Goal: Task Accomplishment & Management: Complete application form

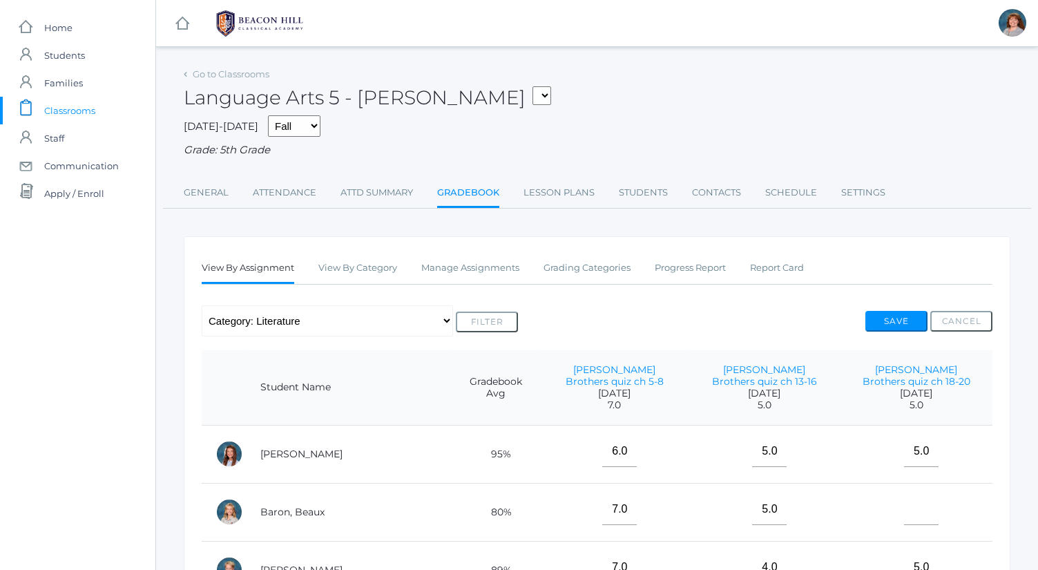
scroll to position [187, 0]
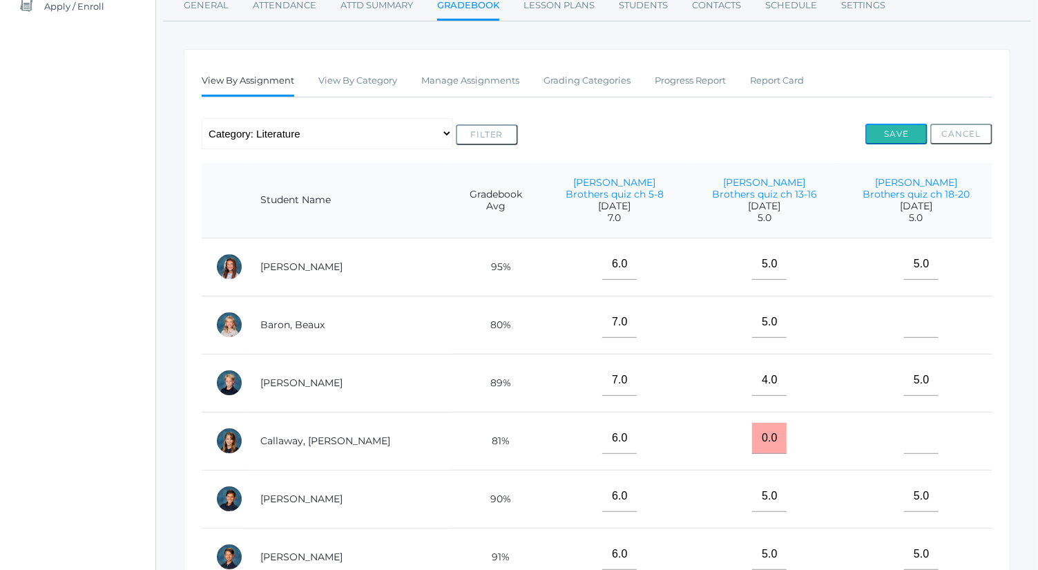
click at [922, 125] on button "Save" at bounding box center [897, 134] width 62 height 21
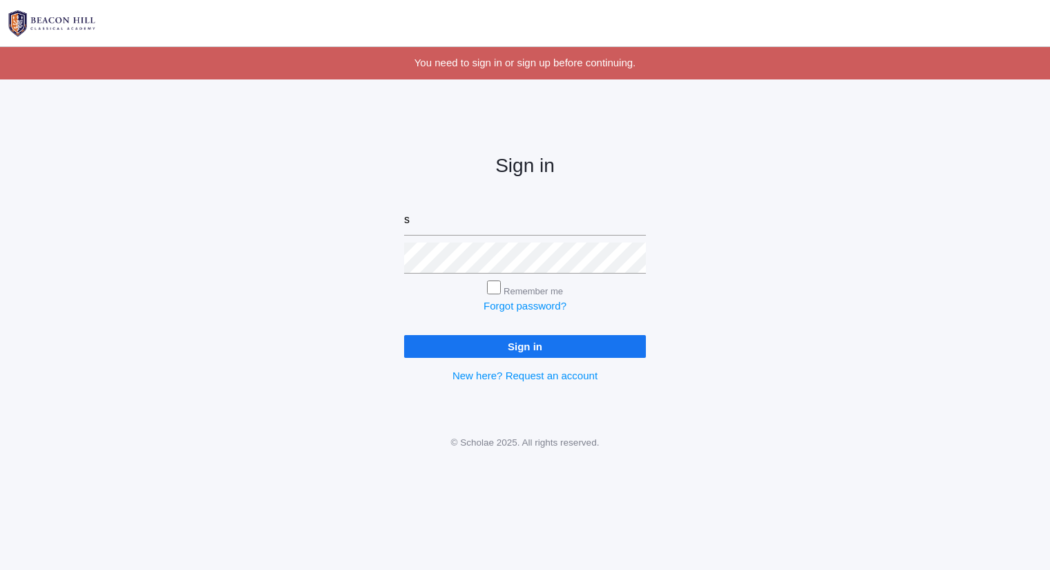
type input "sarah@beaconhillclassical.org"
click at [404, 335] on input "Sign in" at bounding box center [525, 346] width 242 height 23
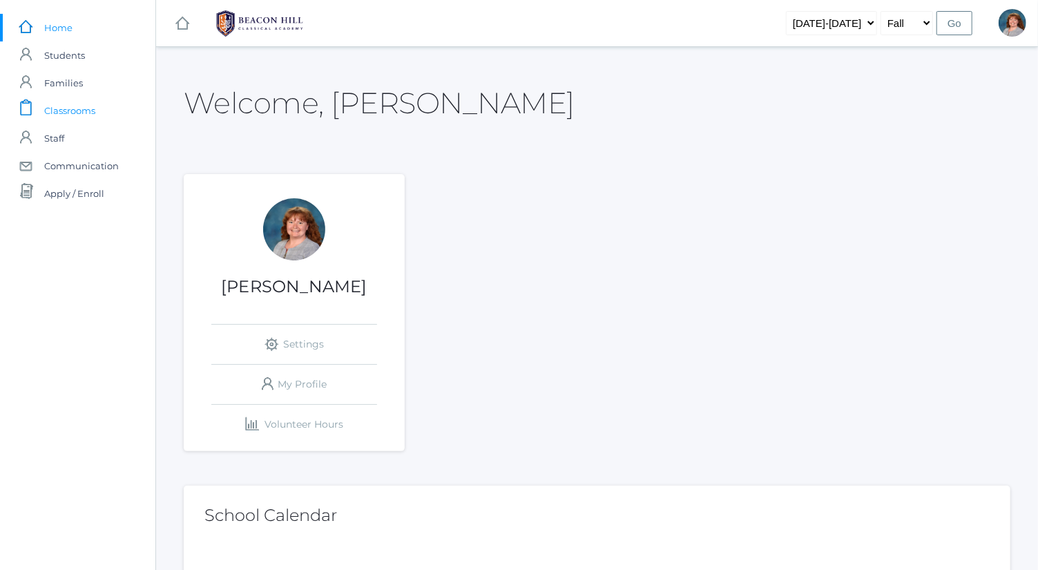
click at [111, 106] on link "icons/clipboard/plain Created with Sketch. Classrooms" at bounding box center [77, 111] width 155 height 28
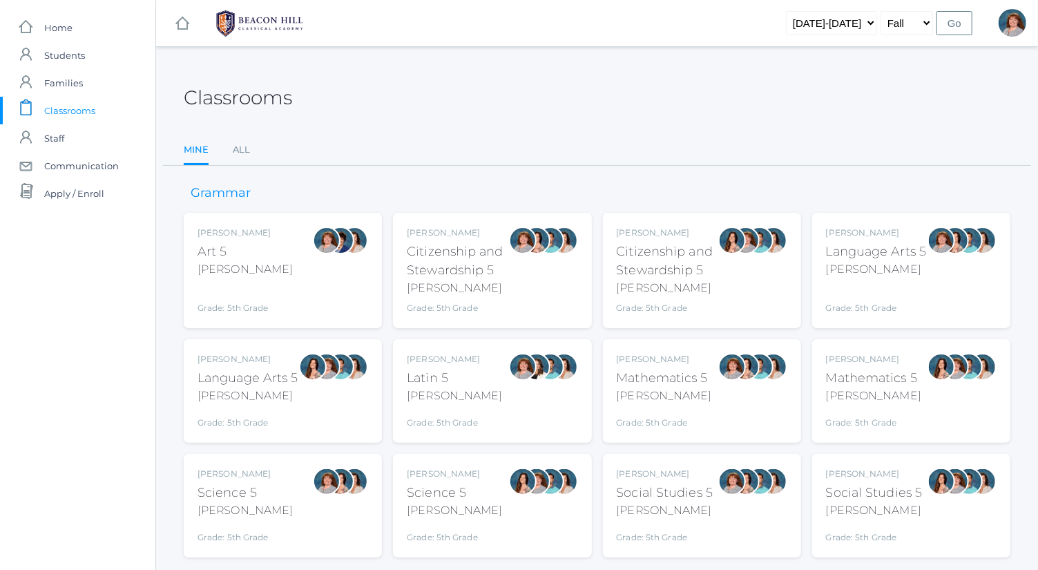
scroll to position [36, 0]
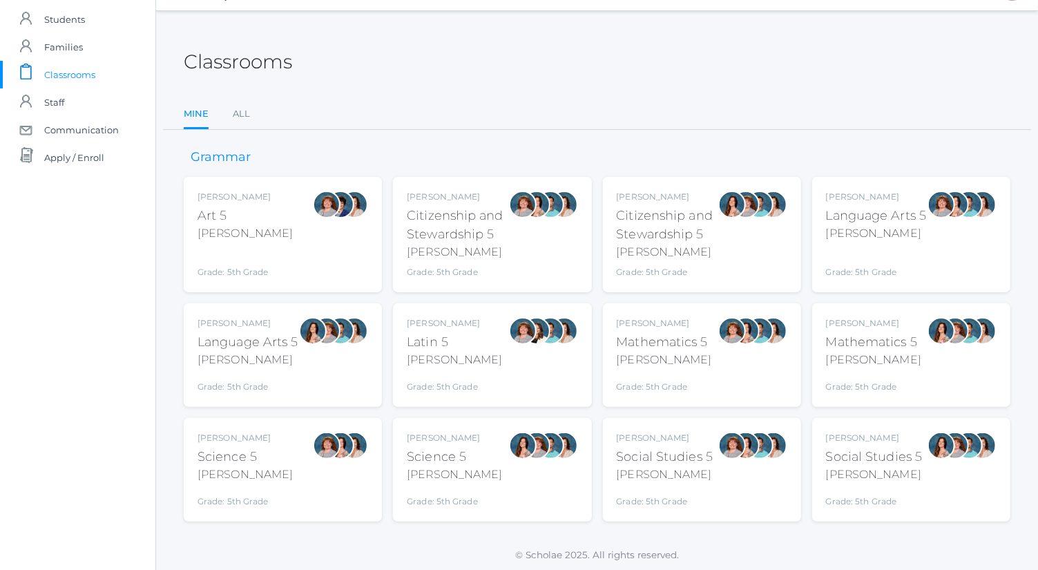
click at [891, 236] on div "Bence" at bounding box center [876, 233] width 101 height 17
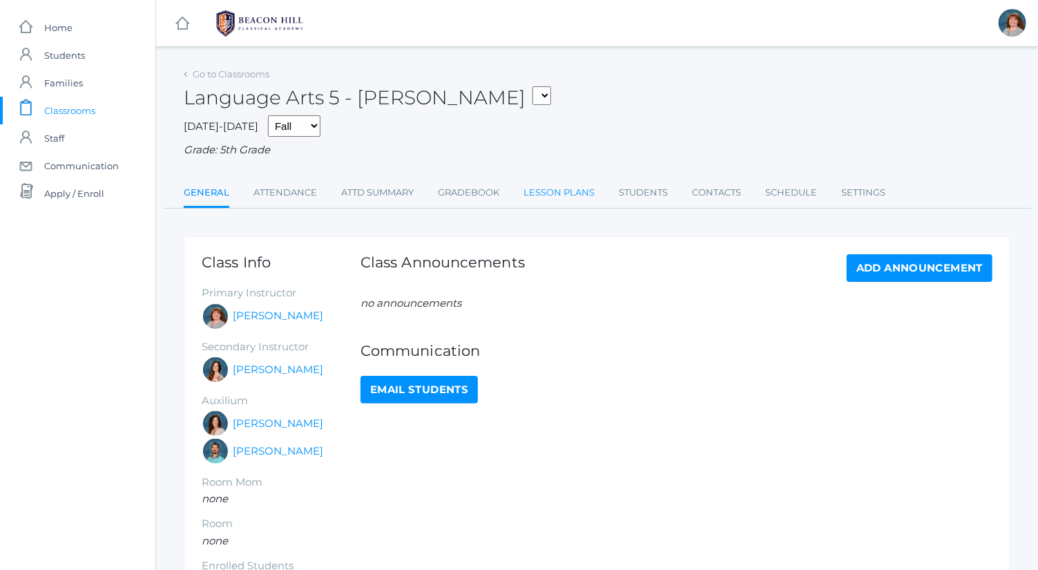
click at [555, 193] on link "Lesson Plans" at bounding box center [559, 193] width 71 height 28
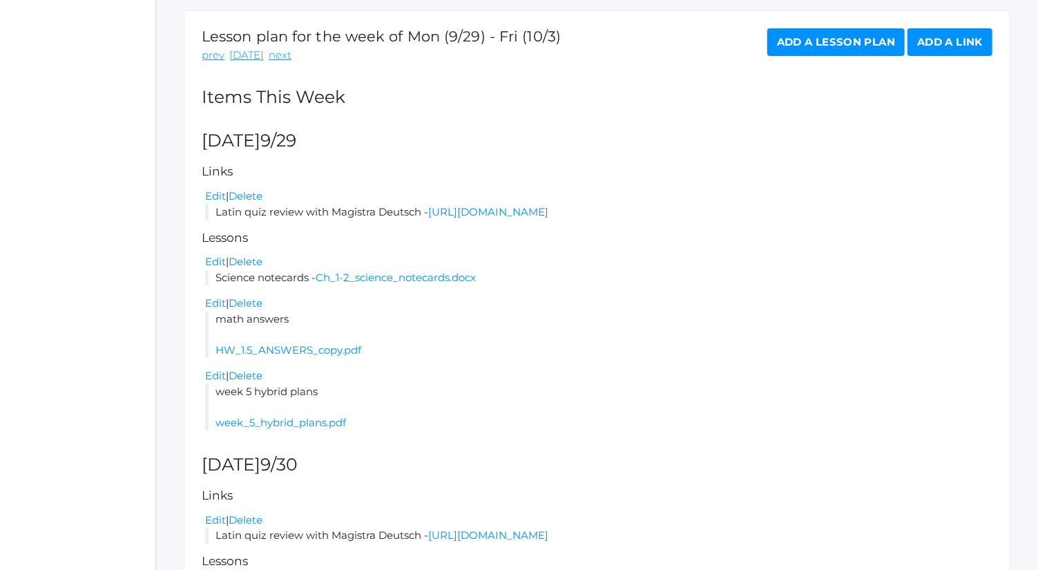
scroll to position [219, 0]
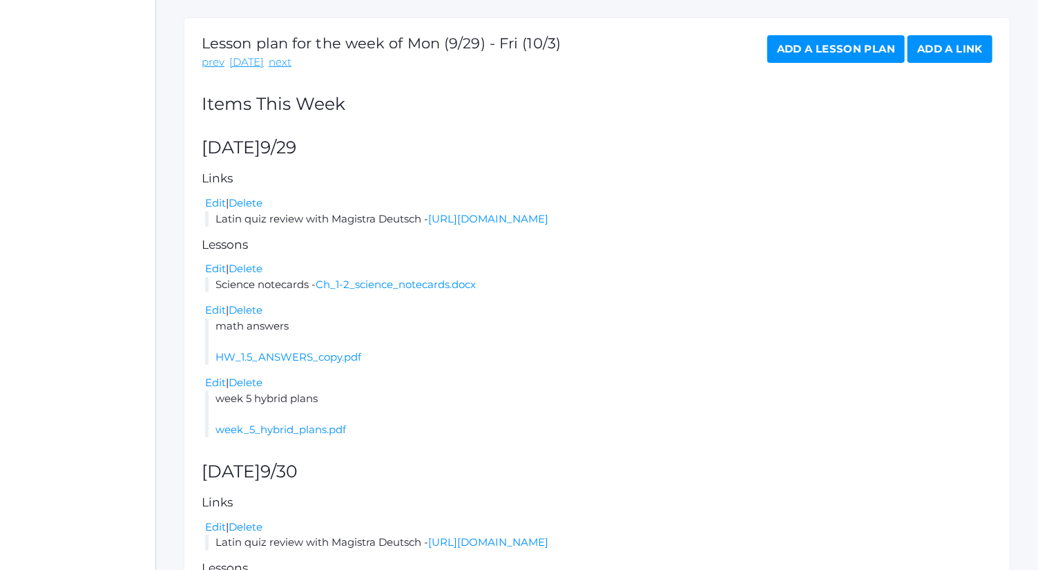
click at [826, 55] on link "Add a Lesson Plan" at bounding box center [836, 49] width 137 height 28
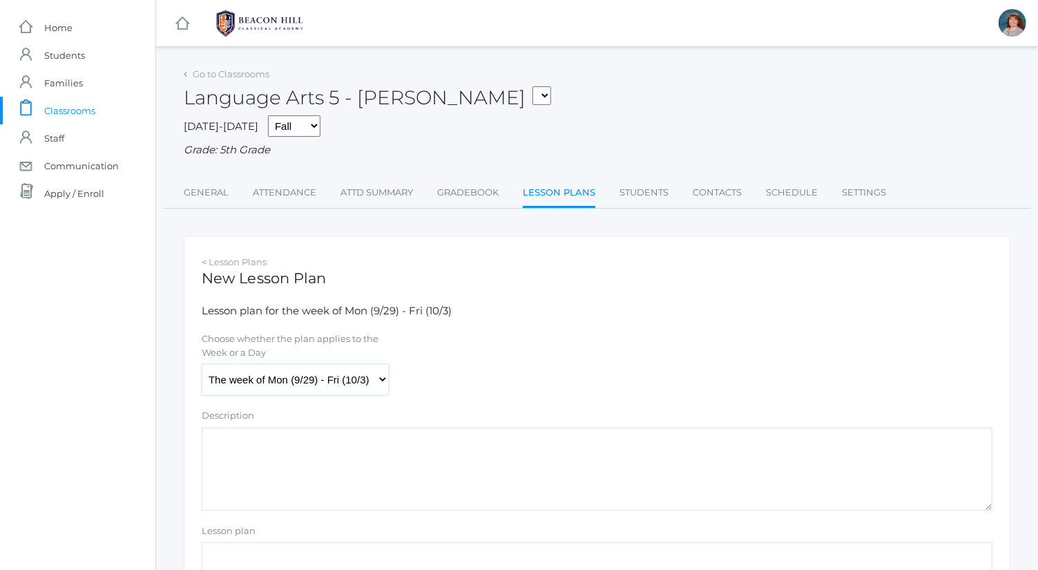
click at [341, 377] on select "The week of Mon (9/29) - Fri (10/3) [DATE] (9/29) [DATE] (9/30) [DATE] (10/1) […" at bounding box center [295, 379] width 187 height 31
select select "2025-10-01"
click at [202, 364] on select "The week of Mon (9/29) - Fri (10/3) [DATE] (9/29) [DATE] (9/30) [DATE] (10/1) […" at bounding box center [295, 379] width 187 height 31
click at [412, 477] on textarea "Description" at bounding box center [597, 469] width 791 height 83
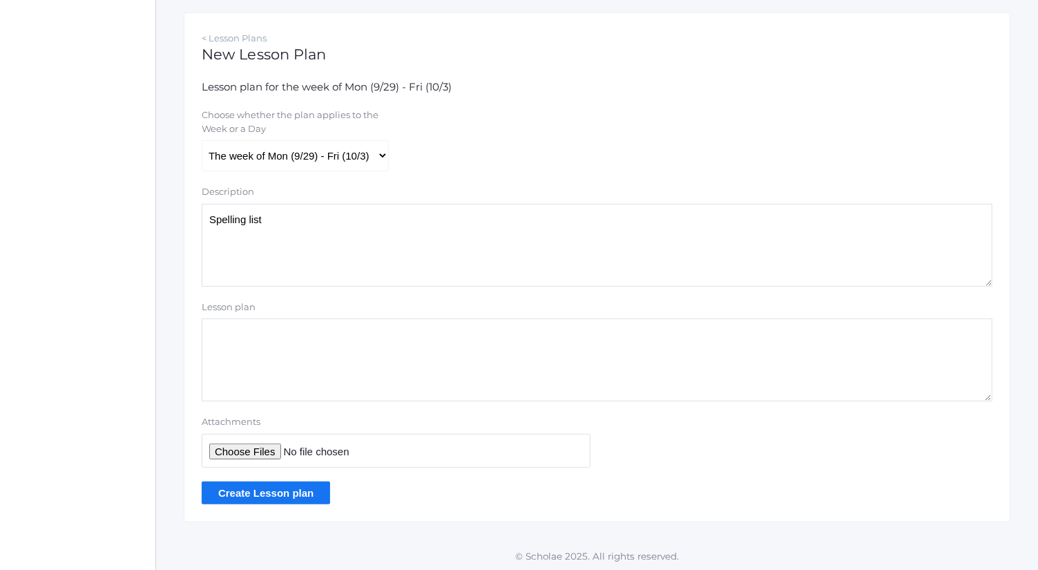
type textarea "Spelling list"
click at [259, 449] on input "Attachments" at bounding box center [396, 451] width 389 height 34
type input "C:\fakepath\list 5.docx"
click at [299, 493] on input "Create Lesson plan" at bounding box center [266, 493] width 129 height 23
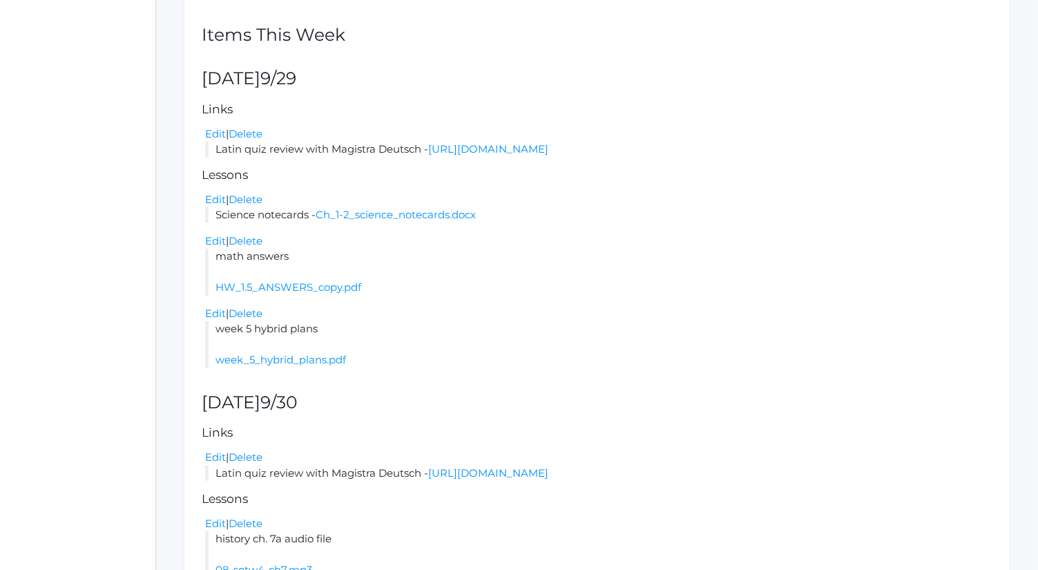
scroll to position [321, 0]
click at [516, 502] on h5 "Lessons" at bounding box center [597, 498] width 791 height 13
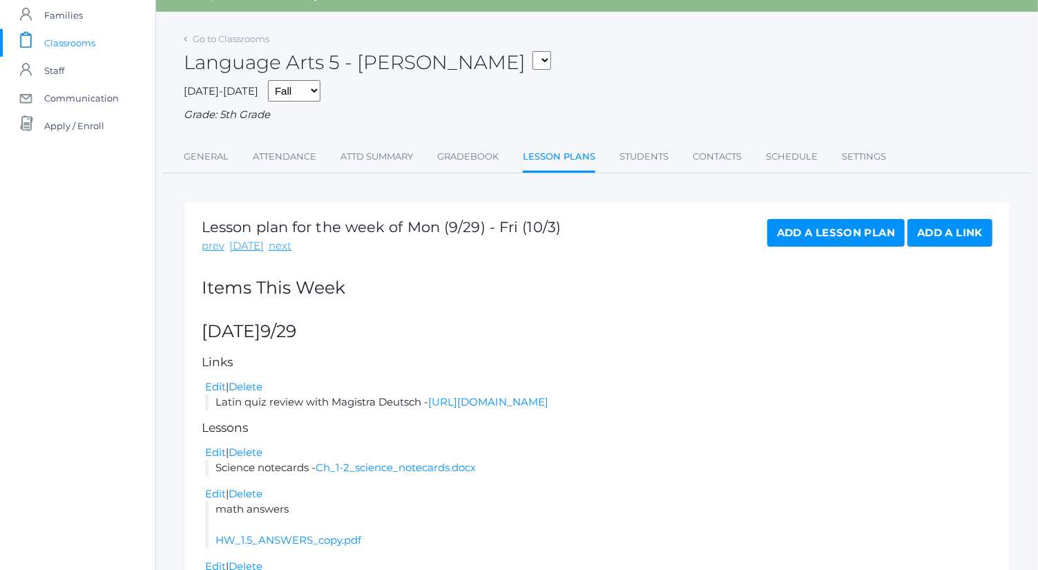
scroll to position [0, 0]
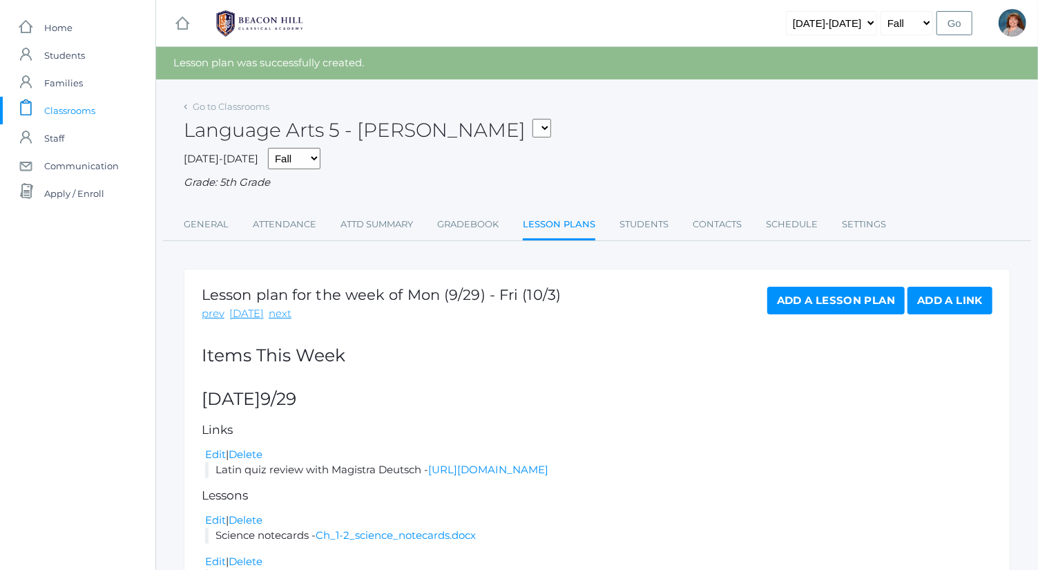
click at [808, 306] on link "Add a Lesson Plan" at bounding box center [836, 301] width 137 height 28
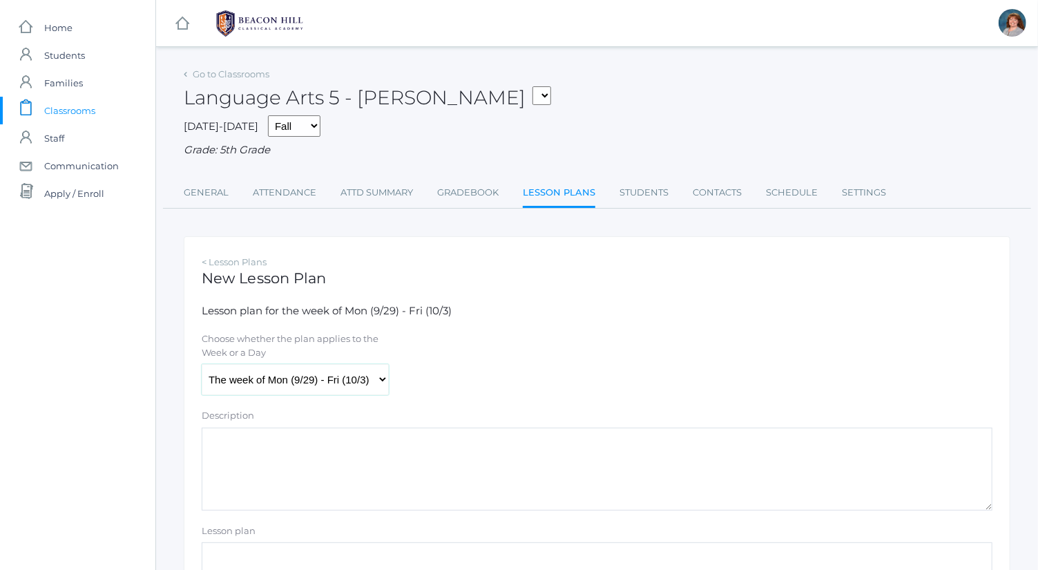
click at [354, 391] on select "The week of Mon (9/29) - Fri (10/3) [DATE] (9/29) [DATE] (9/30) [DATE] (10/1) […" at bounding box center [295, 379] width 187 height 31
select select "[DATE]"
click at [202, 364] on select "The week of Mon (9/29) - Fri (10/3) [DATE] (9/29) [DATE] (9/30) [DATE] (10/1) […" at bounding box center [295, 379] width 187 height 31
click at [368, 463] on textarea "Description" at bounding box center [597, 469] width 791 height 83
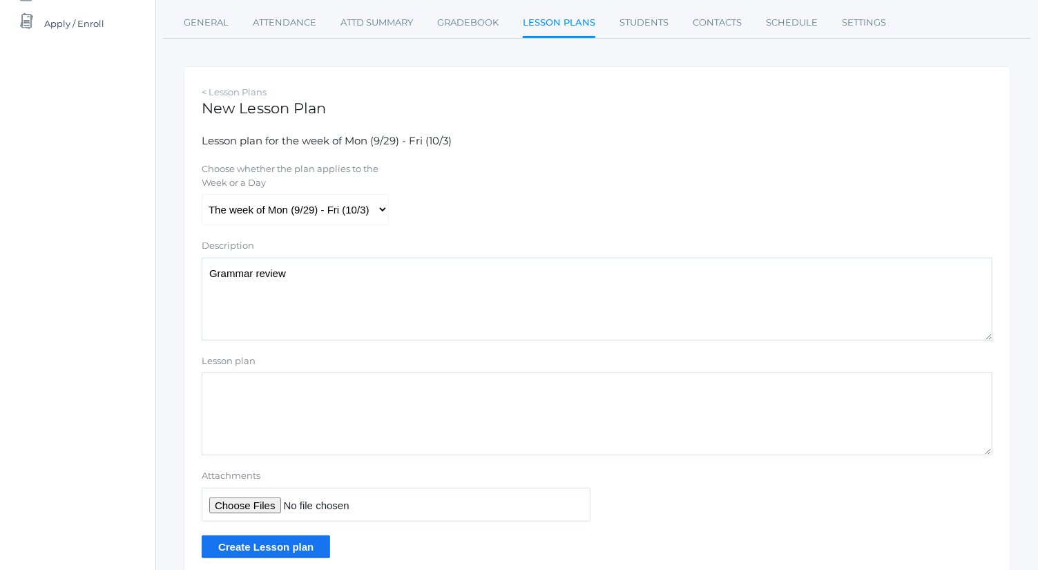
scroll to position [171, 0]
type textarea "Grammar review"
click at [258, 501] on input "Attachments" at bounding box center [396, 504] width 389 height 34
type input "C:\fakepath\review quiz part 1.docx"
click at [316, 538] on input "Create Lesson plan" at bounding box center [266, 546] width 129 height 23
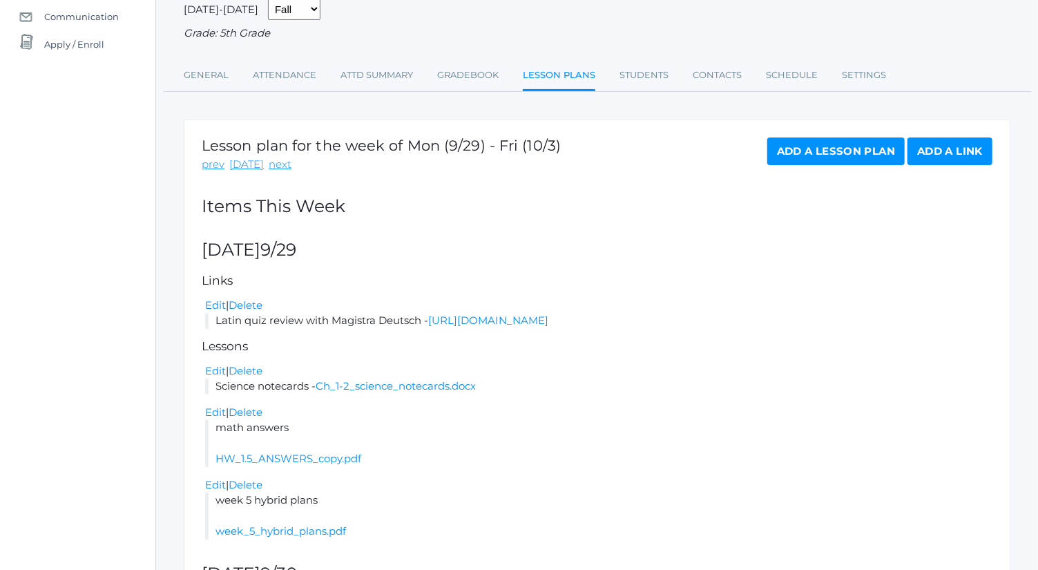
scroll to position [149, 0]
click at [815, 161] on link "Add a Lesson Plan" at bounding box center [836, 152] width 137 height 28
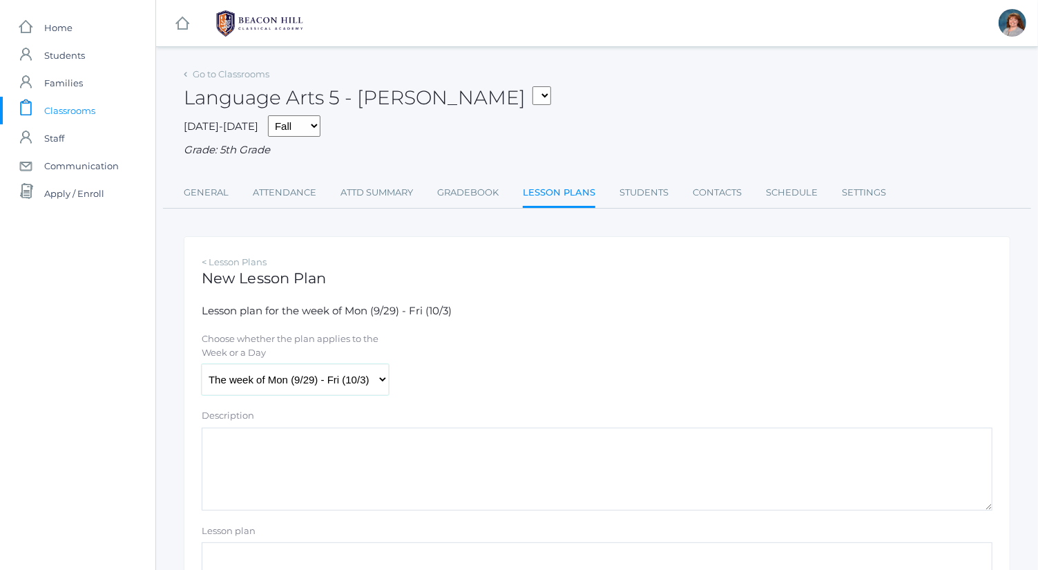
click at [361, 378] on select "The week of Mon (9/29) - Fri (10/3) [DATE] (9/29) [DATE] (9/30) [DATE] (10/1) […" at bounding box center [295, 379] width 187 height 31
select select "2025-10-01"
click at [202, 364] on select "The week of Mon (9/29) - Fri (10/3) [DATE] (9/29) [DATE] (9/30) [DATE] (10/1) […" at bounding box center [295, 379] width 187 height 31
click at [374, 456] on textarea "Description" at bounding box center [597, 469] width 791 height 83
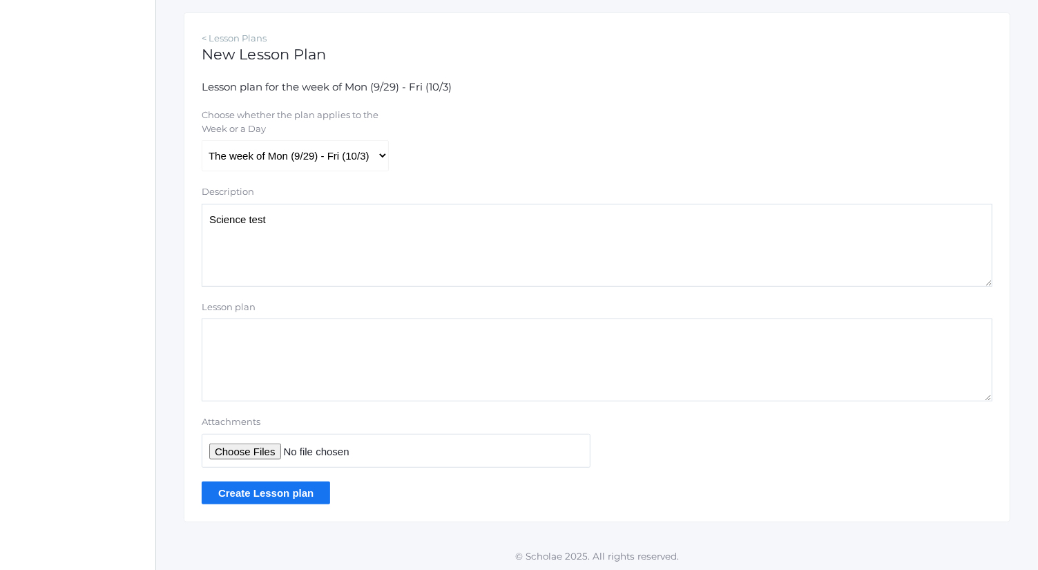
type textarea "Science test"
click at [254, 453] on input "Attachments" at bounding box center [396, 451] width 389 height 34
type input "C:\fakepath\ch. 1-2 test copy.pdf"
click at [313, 486] on input "Create Lesson plan" at bounding box center [266, 493] width 129 height 23
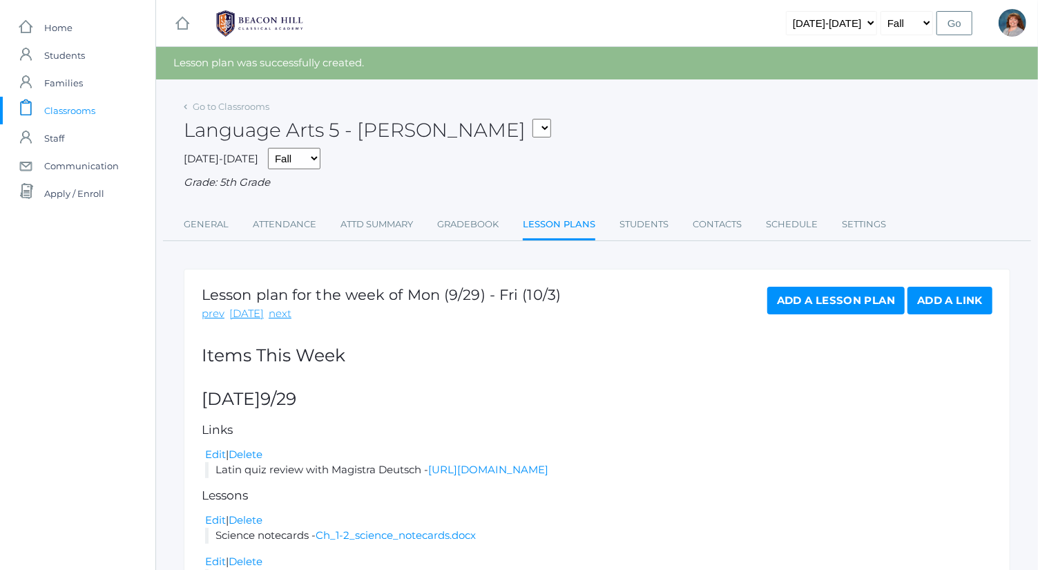
scroll to position [49, 0]
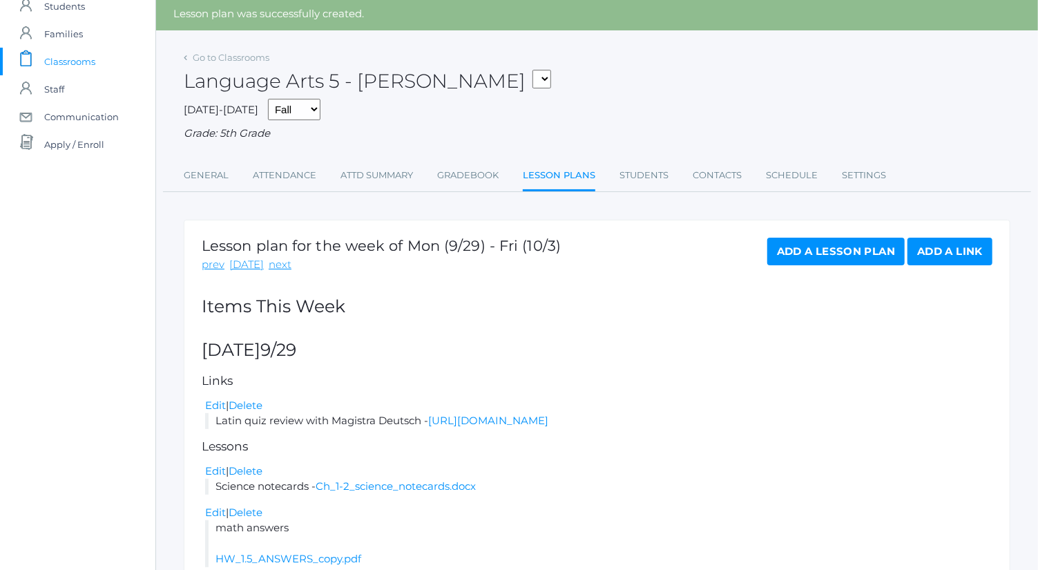
click at [857, 245] on link "Add a Lesson Plan" at bounding box center [836, 252] width 137 height 28
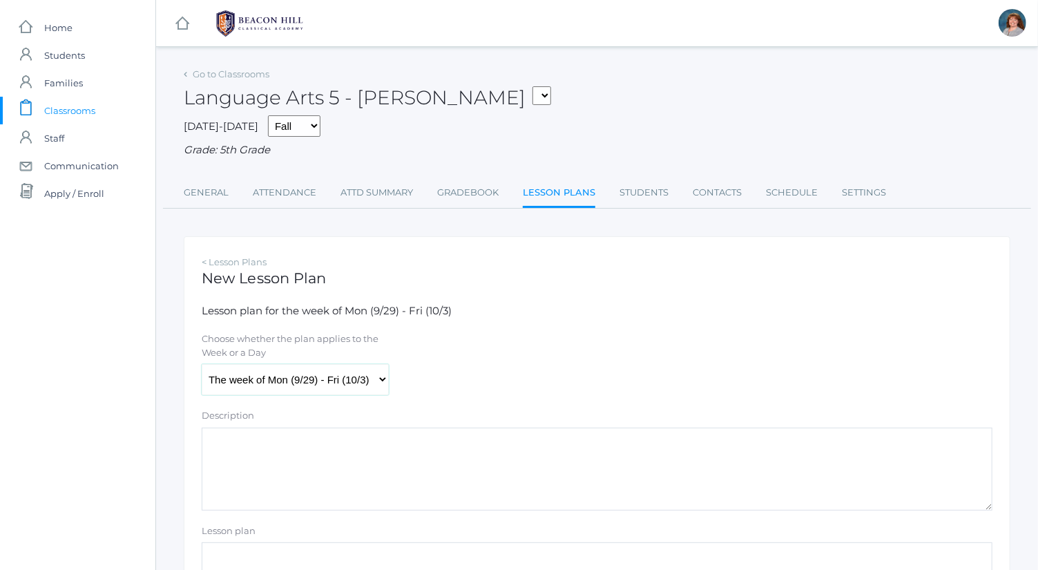
click at [375, 388] on select "The week of Mon (9/29) - Fri (10/3) [DATE] (9/29) [DATE] (9/30) [DATE] (10/1) […" at bounding box center [295, 379] width 187 height 31
select select "[DATE]"
click at [202, 364] on select "The week of Mon (9/29) - Fri (10/3) [DATE] (9/29) [DATE] (9/30) [DATE] (10/1) […" at bounding box center [295, 379] width 187 height 31
click at [399, 461] on textarea "Description" at bounding box center [597, 469] width 791 height 83
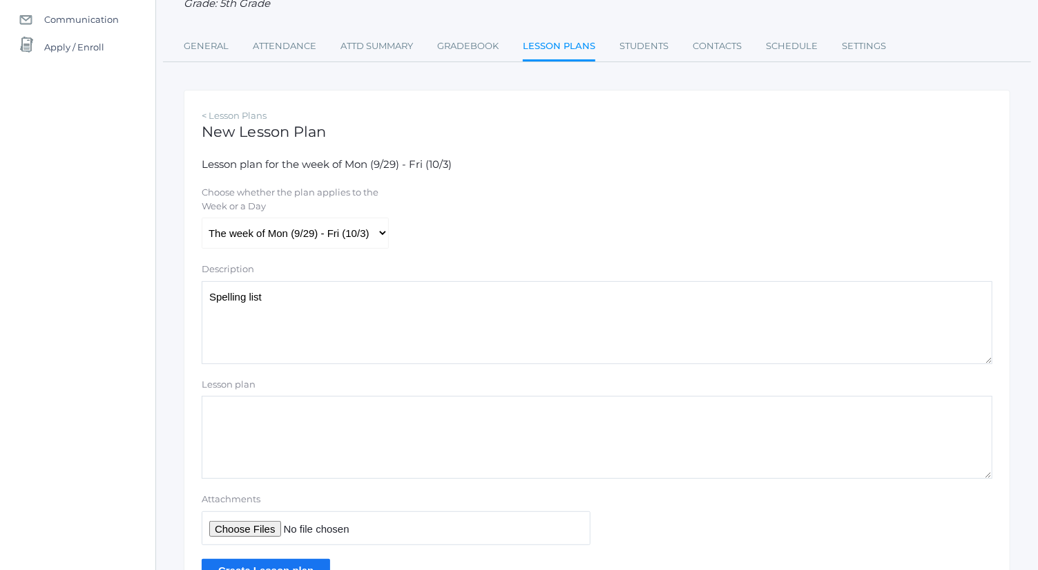
type textarea "Spelling list"
click at [257, 525] on input "Attachments" at bounding box center [396, 528] width 389 height 34
type input "C:\fakepath\list 5.docx"
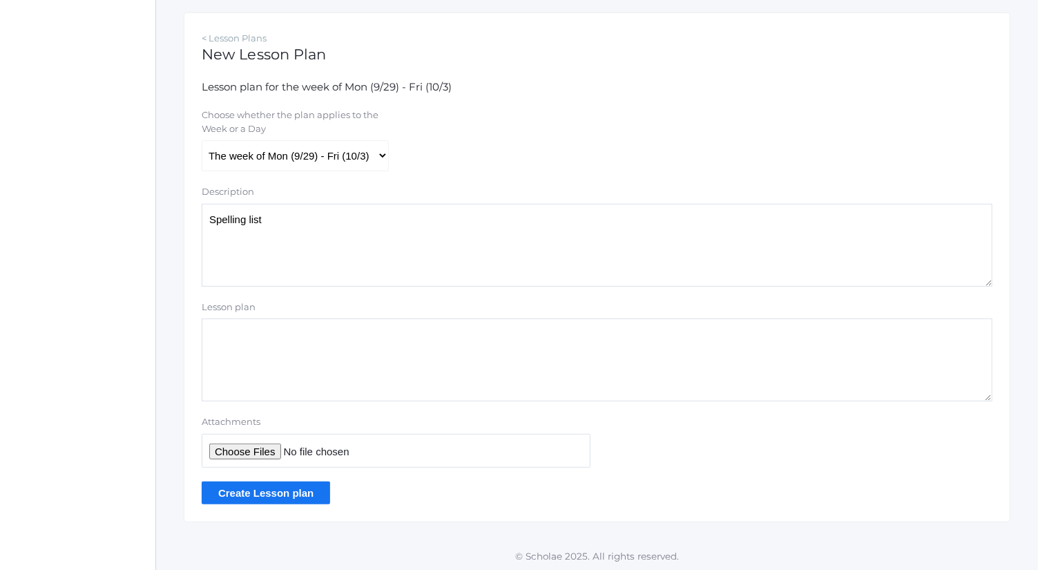
drag, startPoint x: 281, startPoint y: 225, endPoint x: 157, endPoint y: 227, distance: 124.4
click at [157, 227] on div "Go to Classrooms Language Arts 5 - Bence 05ART - Art 5 Bence 05CITIZEN - Citize…" at bounding box center [597, 181] width 882 height 682
click at [307, 493] on input "Create Lesson plan" at bounding box center [266, 493] width 129 height 23
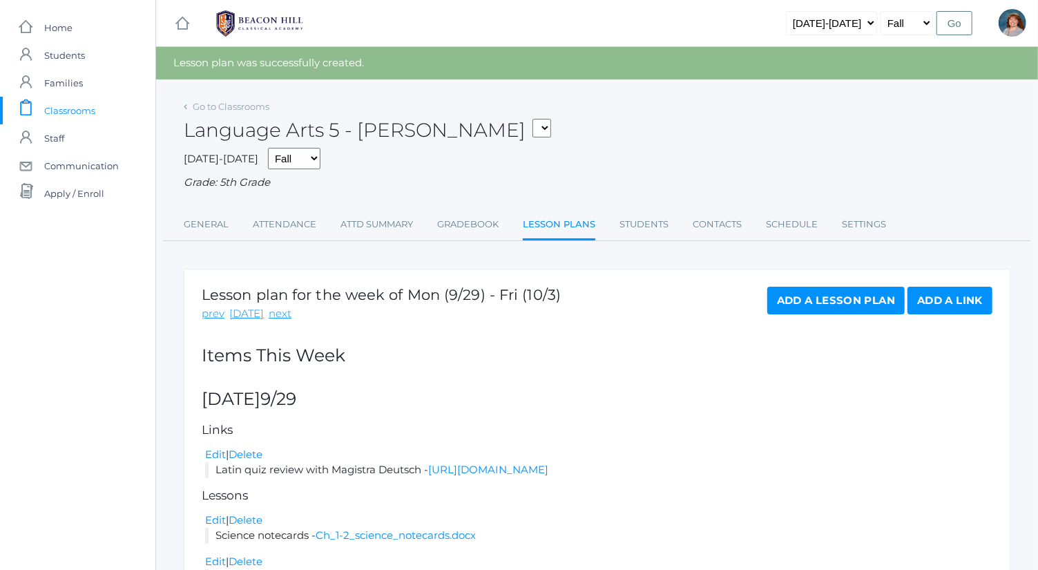
scroll to position [46, 0]
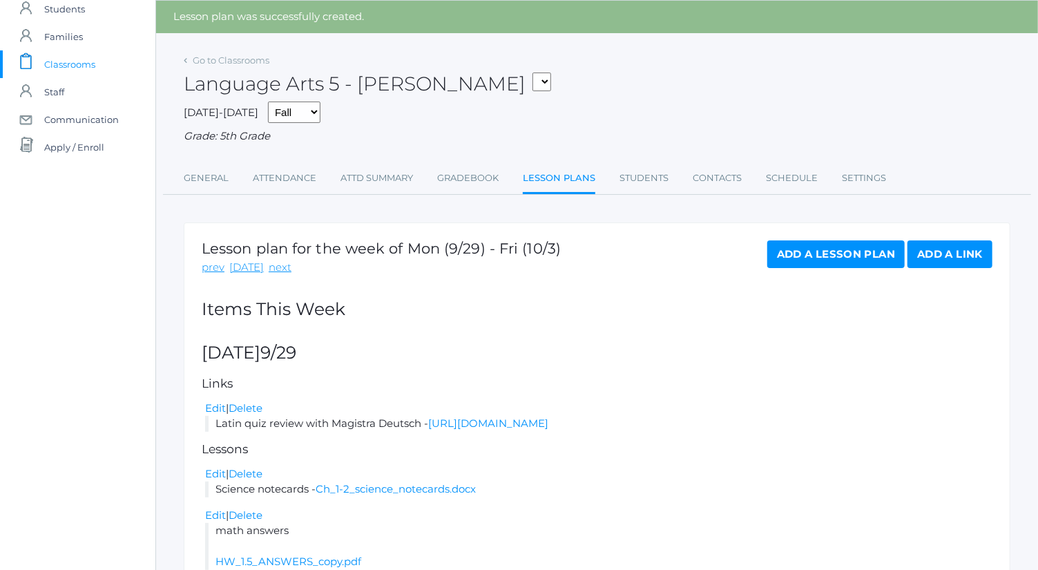
click at [828, 244] on link "Add a Lesson Plan" at bounding box center [836, 254] width 137 height 28
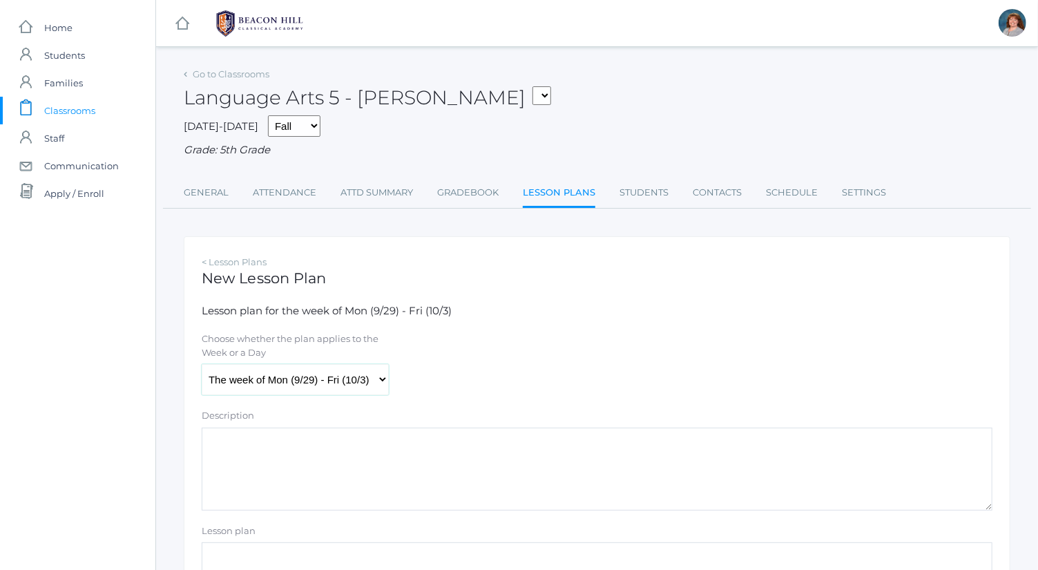
click at [374, 372] on select "The week of Mon (9/29) - Fri (10/3) [DATE] (9/29) [DATE] (9/30) [DATE] (10/1) […" at bounding box center [295, 379] width 187 height 31
select select "[DATE]"
click at [202, 364] on select "The week of Mon (9/29) - Fri (10/3) [DATE] (9/29) [DATE] (9/30) [DATE] (10/1) […" at bounding box center [295, 379] width 187 height 31
click at [336, 486] on textarea "Description" at bounding box center [597, 469] width 791 height 83
paste textarea "Spelling list"
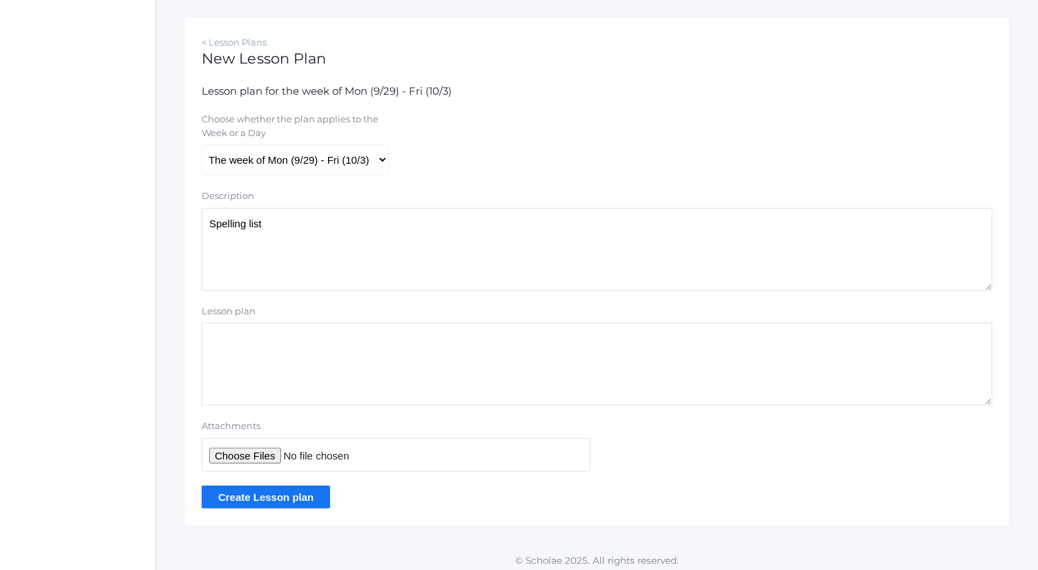
scroll to position [221, 0]
type textarea "Spelling list"
click at [259, 451] on input "Attachments" at bounding box center [396, 454] width 389 height 34
type input "C:\fakepath\list 5.docx"
click at [303, 484] on input "Create Lesson plan" at bounding box center [266, 495] width 129 height 23
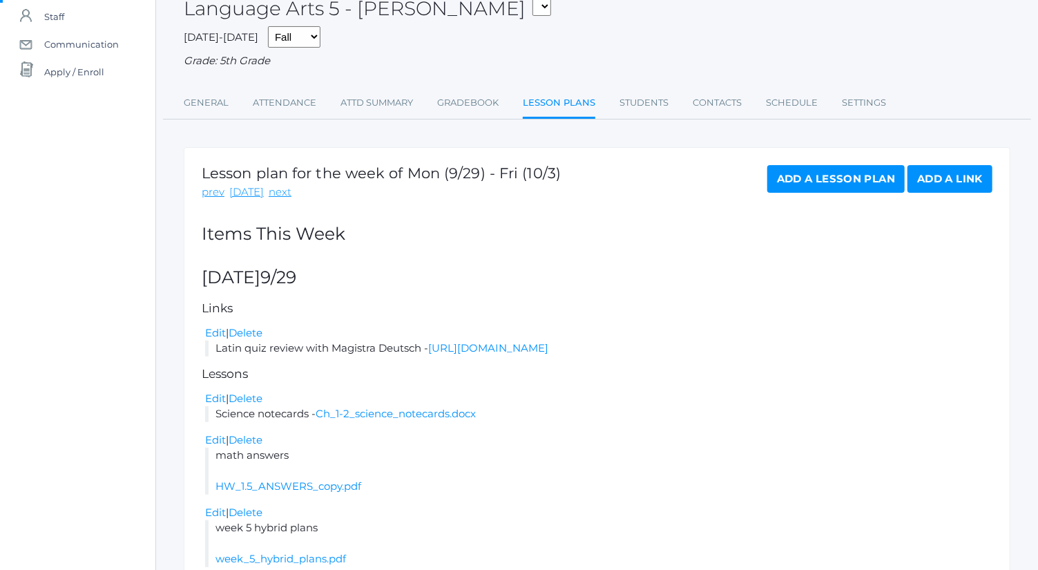
scroll to position [111, 0]
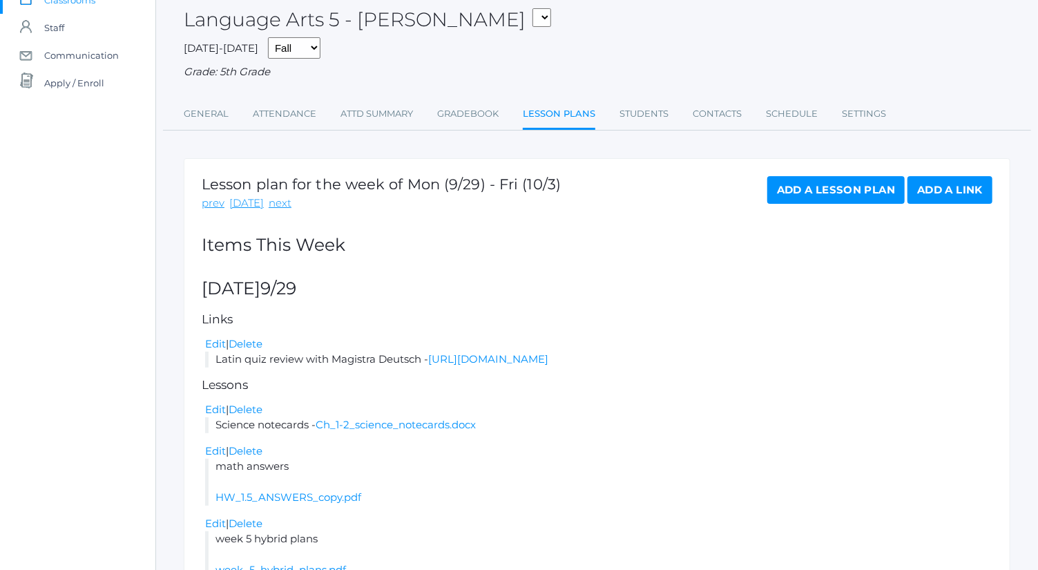
click at [828, 189] on link "Add a Lesson Plan" at bounding box center [836, 190] width 137 height 28
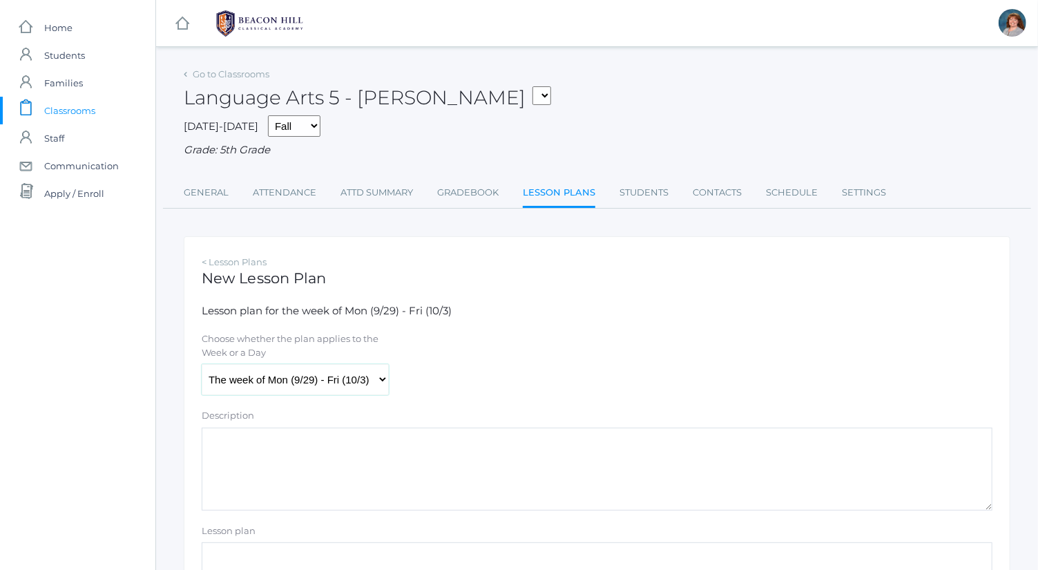
click at [354, 374] on select "The week of Mon (9/29) - Fri (10/3) [DATE] (9/29) [DATE] (9/30) [DATE] (10/1) […" at bounding box center [295, 379] width 187 height 31
select select "2025-10-02"
click at [202, 364] on select "The week of Mon (9/29) - Fri (10/3) [DATE] (9/29) [DATE] (9/30) [DATE] (10/1) […" at bounding box center [295, 379] width 187 height 31
click at [385, 482] on textarea "Description" at bounding box center [597, 469] width 791 height 83
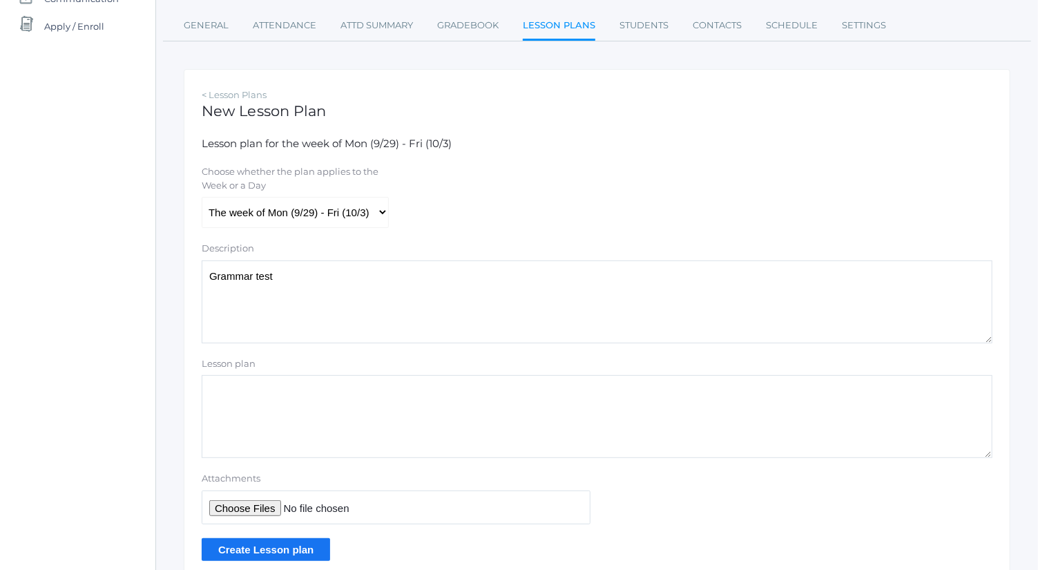
scroll to position [168, 0]
type textarea "Grammar test"
click at [251, 506] on input "Attachments" at bounding box center [396, 507] width 389 height 34
type input "C:\fakepath\Grammar test 1.pdf"
click at [291, 544] on input "Create Lesson plan" at bounding box center [266, 549] width 129 height 23
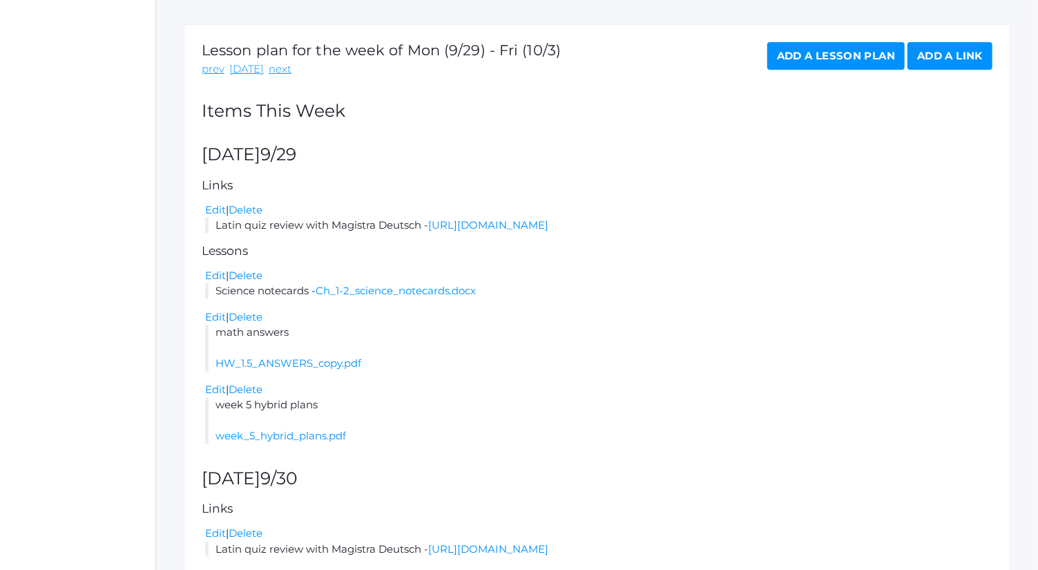
scroll to position [238, 0]
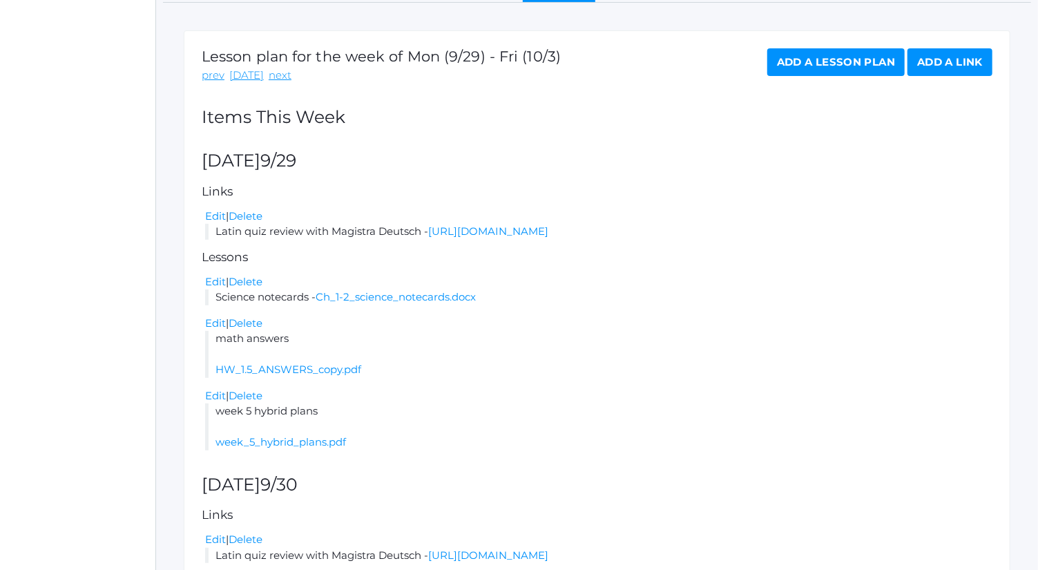
click at [824, 75] on link "Add a Lesson Plan" at bounding box center [836, 62] width 137 height 28
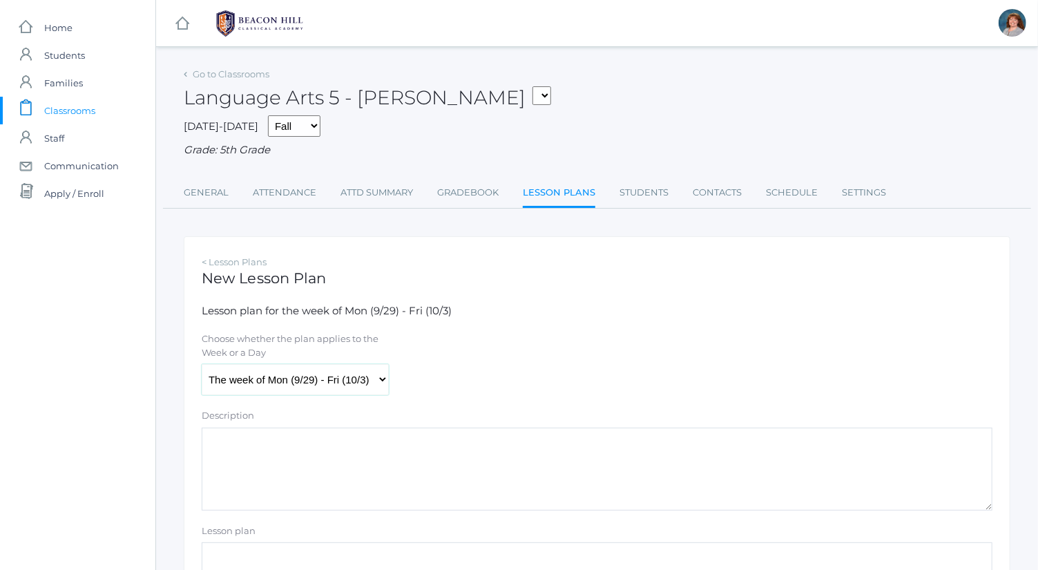
click at [329, 383] on select "The week of Mon (9/29) - Fri (10/3) [DATE] (9/29) [DATE] (9/30) [DATE] (10/1) […" at bounding box center [295, 379] width 187 height 31
select select "[DATE]"
click at [202, 364] on select "The week of Mon (9/29) - Fri (10/3) [DATE] (9/29) [DATE] (9/30) [DATE] (10/1) […" at bounding box center [295, 379] width 187 height 31
click at [363, 466] on textarea "Description" at bounding box center [597, 469] width 791 height 83
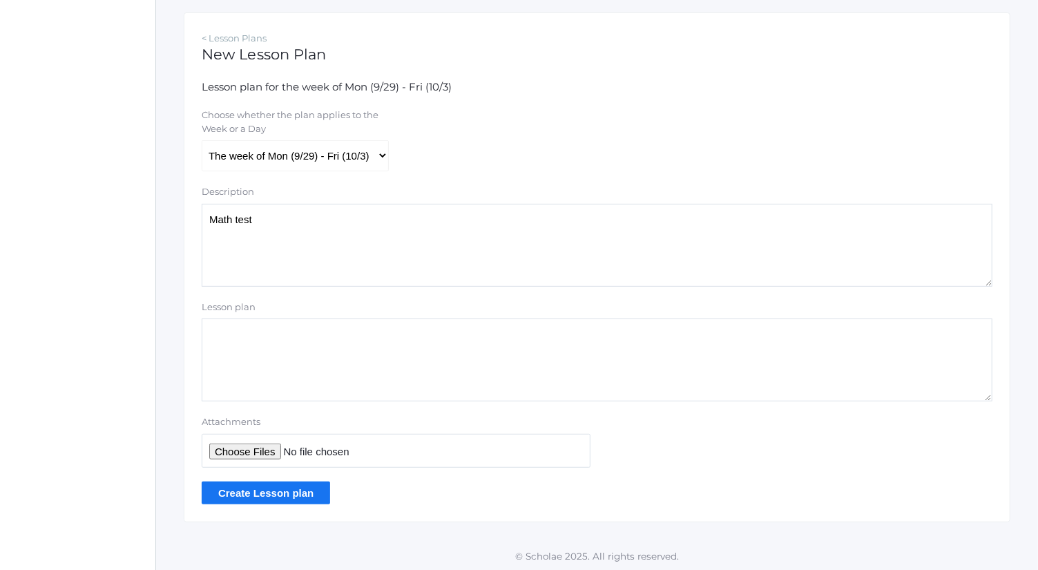
type textarea "Math test"
click at [270, 453] on input "Attachments" at bounding box center [396, 451] width 389 height 34
type input "C:\fakepath\Unit 1 Test.pdf"
click at [311, 482] on input "Create Lesson plan" at bounding box center [266, 493] width 129 height 23
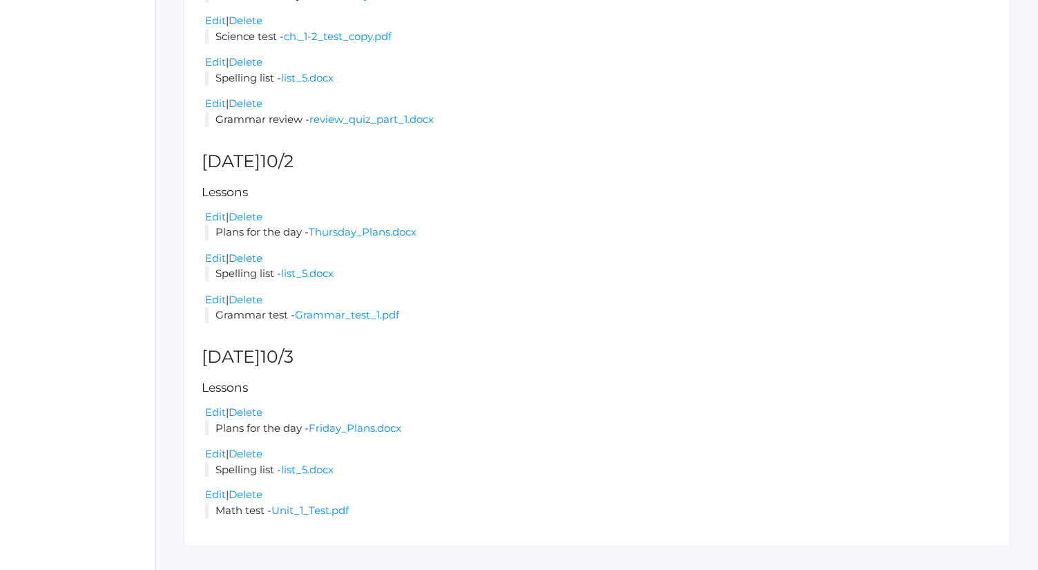
scroll to position [1082, 0]
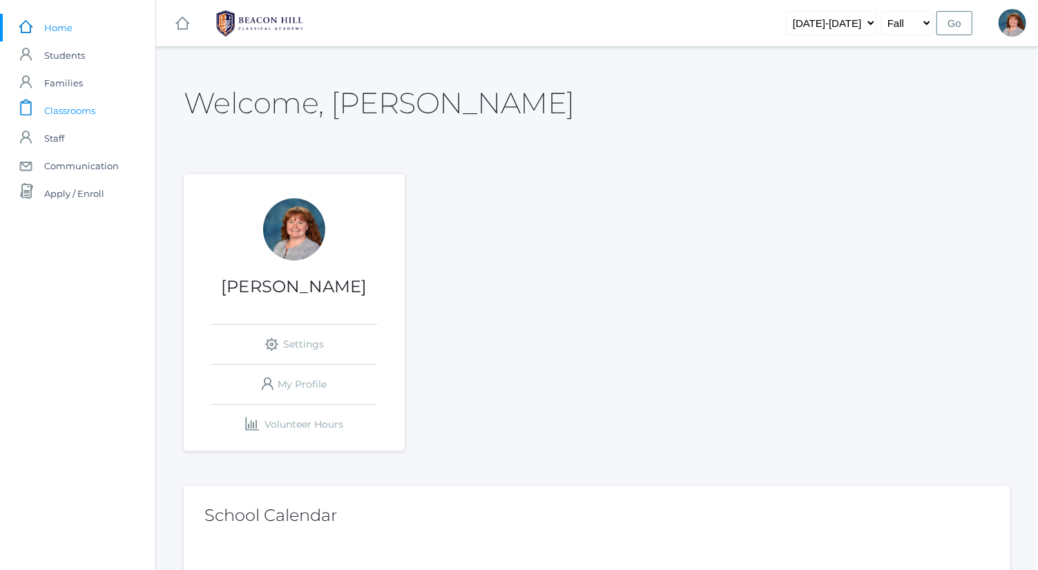
click at [91, 109] on span "Classrooms" at bounding box center [69, 111] width 51 height 28
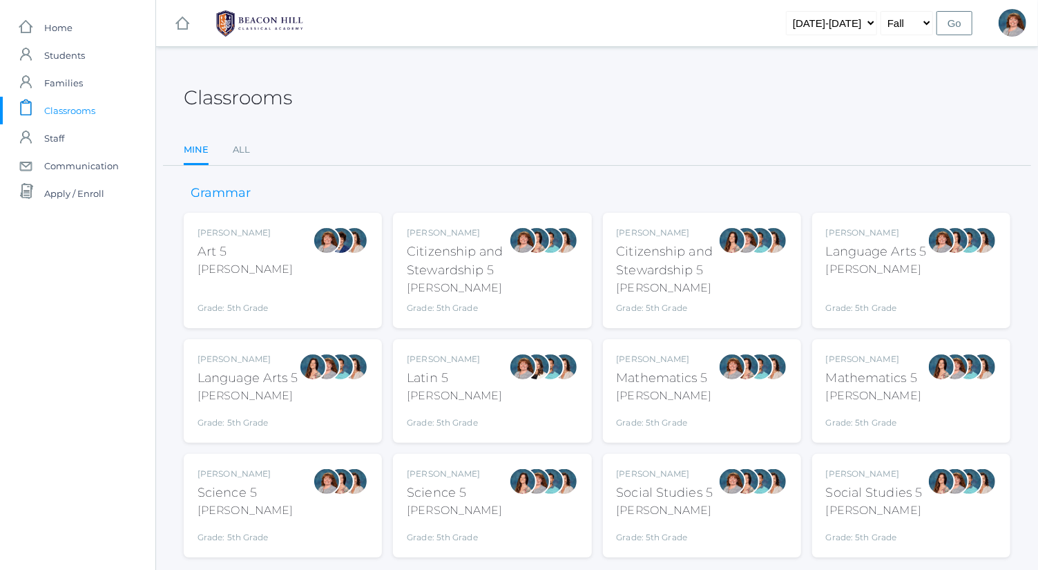
click at [225, 452] on div "[PERSON_NAME] Art 5 [PERSON_NAME] Grade: 5th Grade 05ART [PERSON_NAME] Citizens…" at bounding box center [597, 385] width 827 height 345
click at [242, 417] on div "Grade: 5th Grade" at bounding box center [248, 419] width 101 height 19
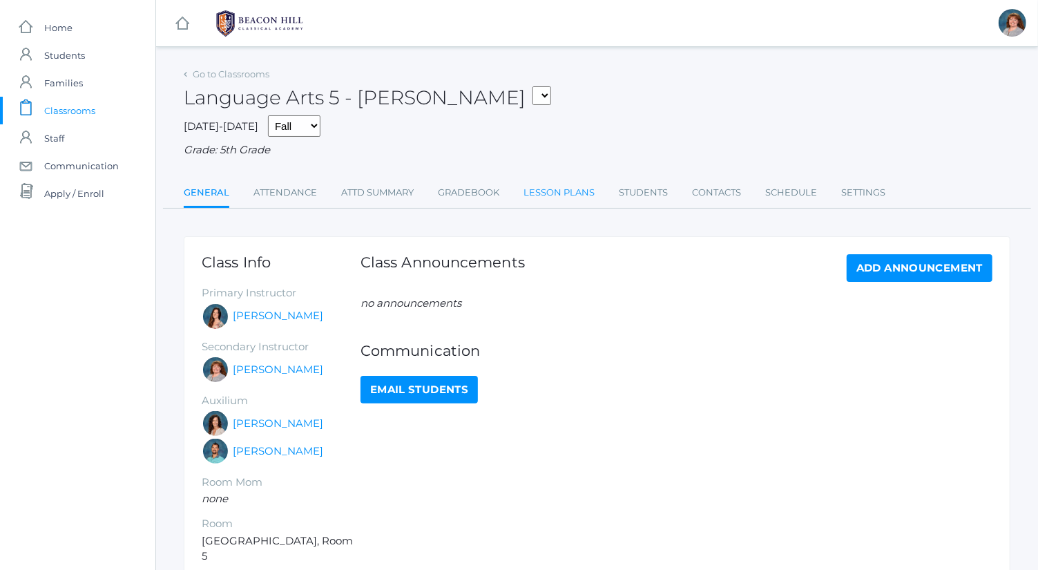
click at [593, 184] on link "Lesson Plans" at bounding box center [559, 193] width 71 height 28
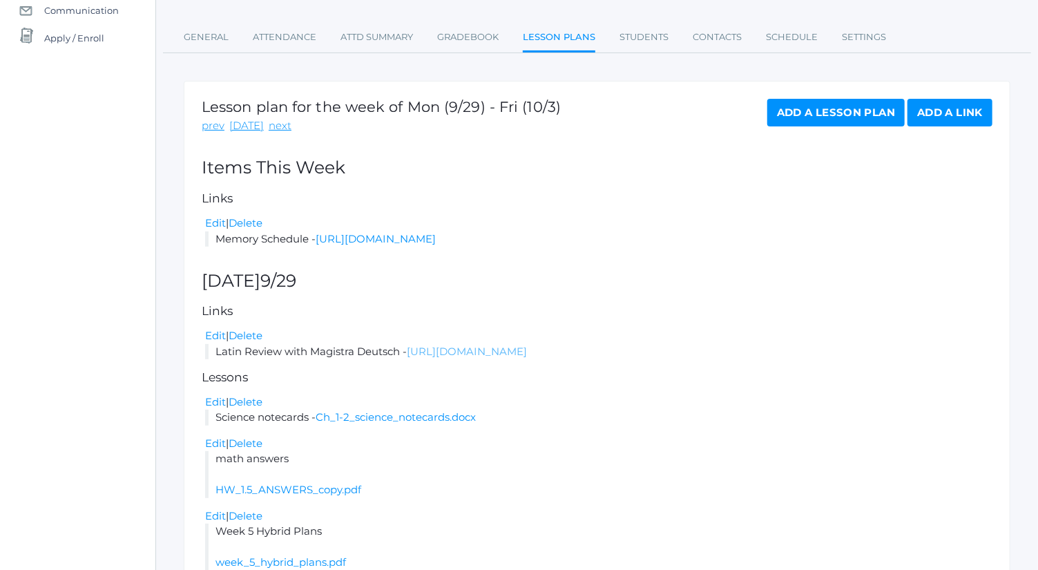
scroll to position [147, 0]
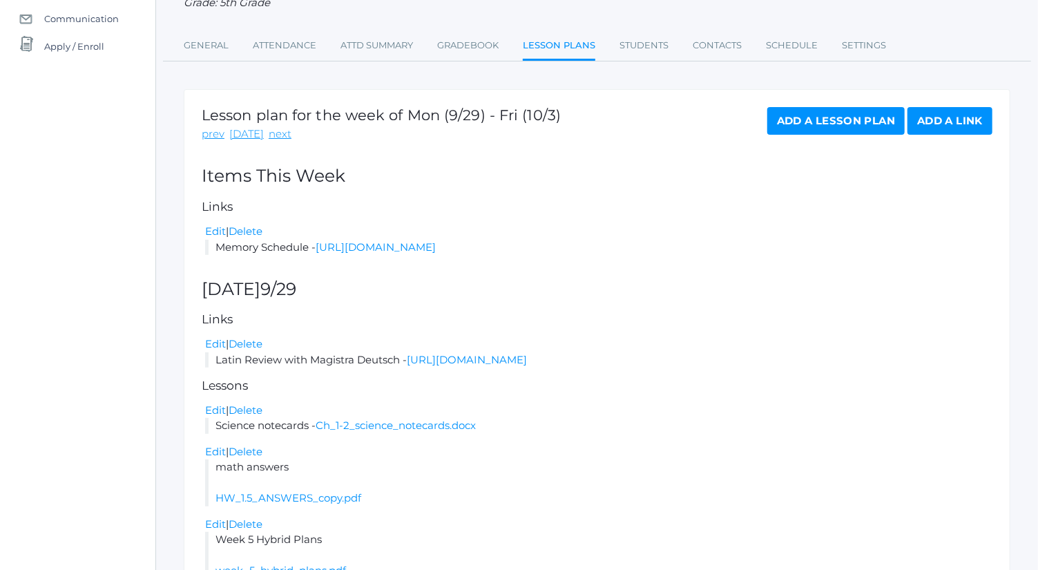
click at [826, 115] on link "Add a Lesson Plan" at bounding box center [836, 121] width 137 height 28
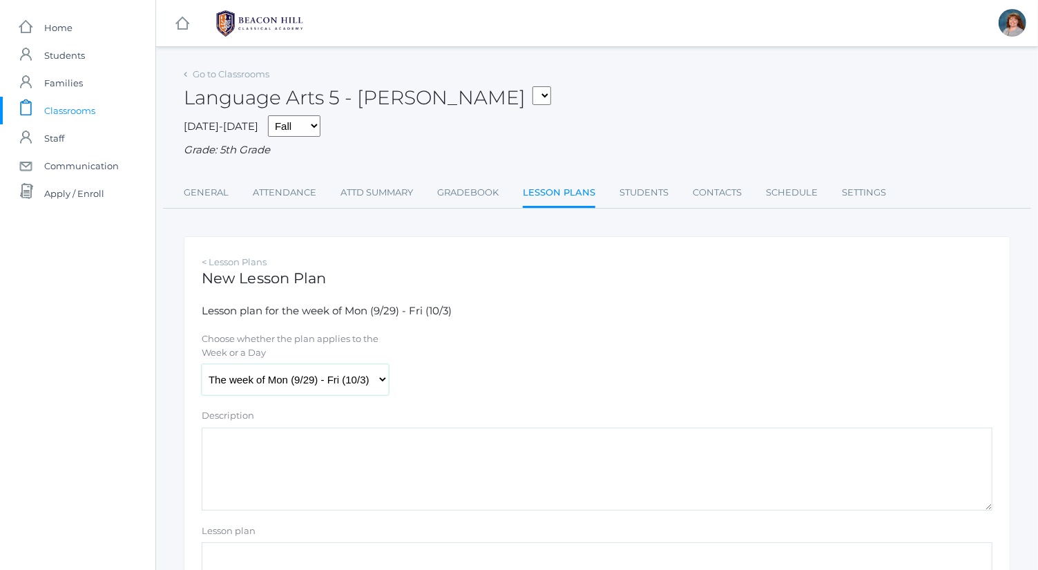
click at [340, 380] on select "The week of Mon (9/29) - Fri (10/3) [DATE] (9/29) [DATE] (9/30) [DATE] (10/1) […" at bounding box center [295, 379] width 187 height 31
select select "2025-10-03"
click at [202, 364] on select "The week of Mon (9/29) - Fri (10/3) [DATE] (9/29) [DATE] (9/30) [DATE] (10/1) […" at bounding box center [295, 379] width 187 height 31
click at [355, 490] on textarea "Description" at bounding box center [597, 469] width 791 height 83
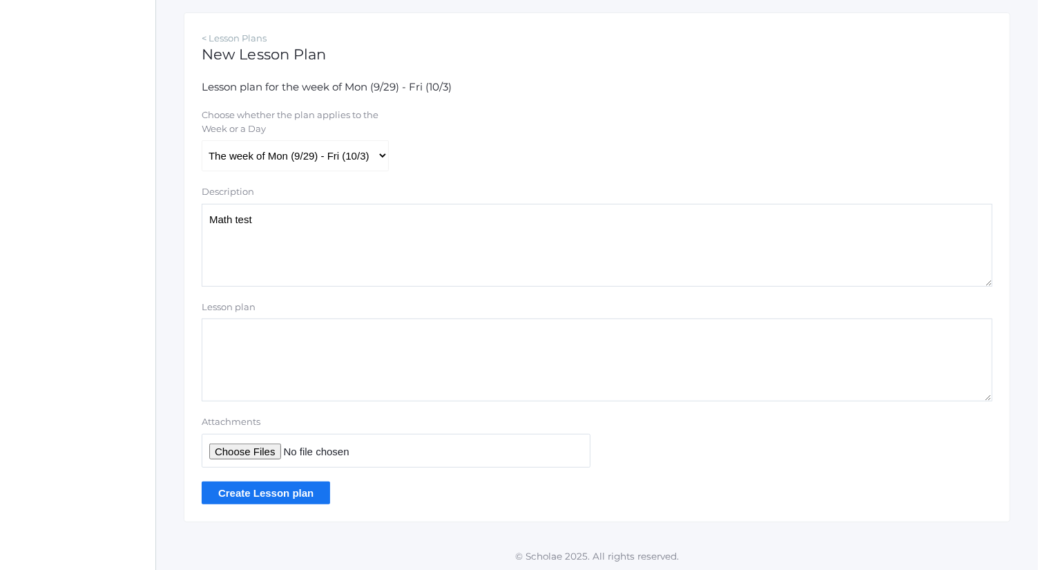
type textarea "Math test"
click at [274, 456] on input "Attachments" at bounding box center [396, 451] width 389 height 34
type input "C:\fakepath\Unit 1 Test.pdf"
click at [305, 490] on input "Create Lesson plan" at bounding box center [266, 493] width 129 height 23
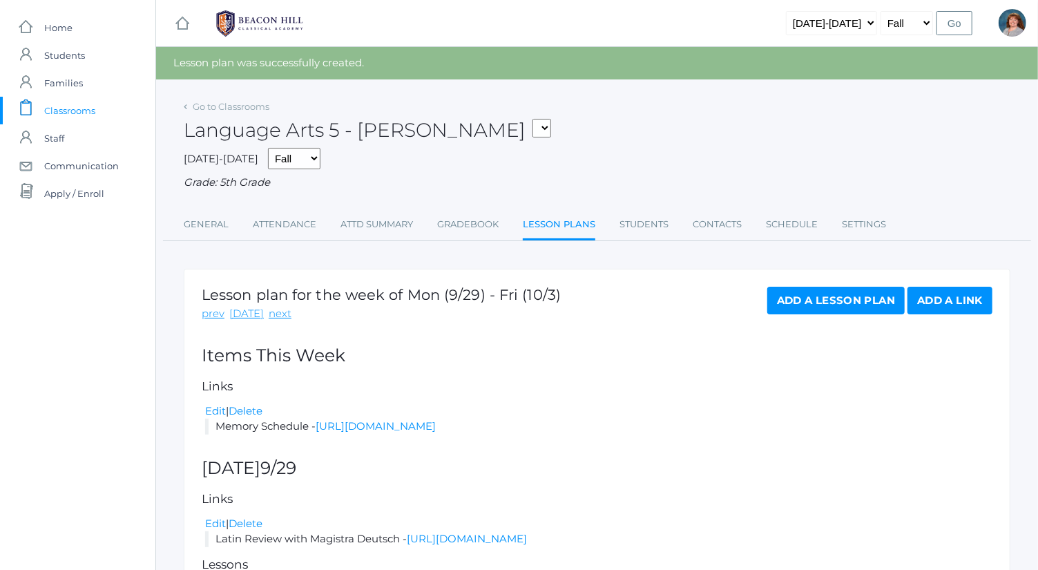
click at [833, 303] on link "Add a Lesson Plan" at bounding box center [836, 301] width 137 height 28
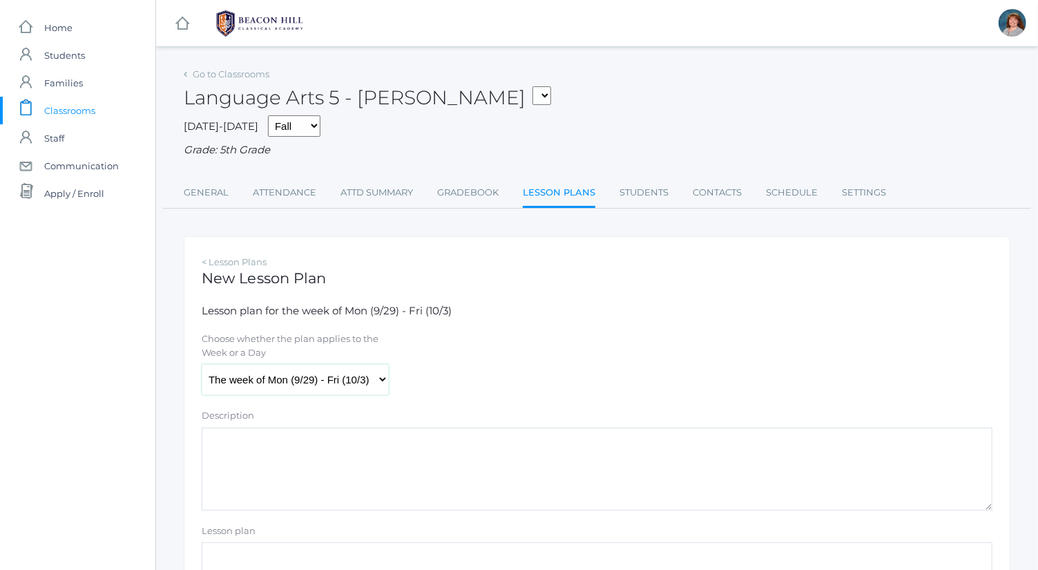
click at [333, 377] on select "The week of Mon (9/29) - Fri (10/3) [DATE] (9/29) [DATE] (9/30) [DATE] (10/1) […" at bounding box center [295, 379] width 187 height 31
select select "[DATE]"
click at [202, 364] on select "The week of Mon (9/29) - Fri (10/3) [DATE] (9/29) [DATE] (9/30) [DATE] (10/1) […" at bounding box center [295, 379] width 187 height 31
click at [318, 466] on textarea "Description" at bounding box center [597, 469] width 791 height 83
paste textarea "Spelling list"
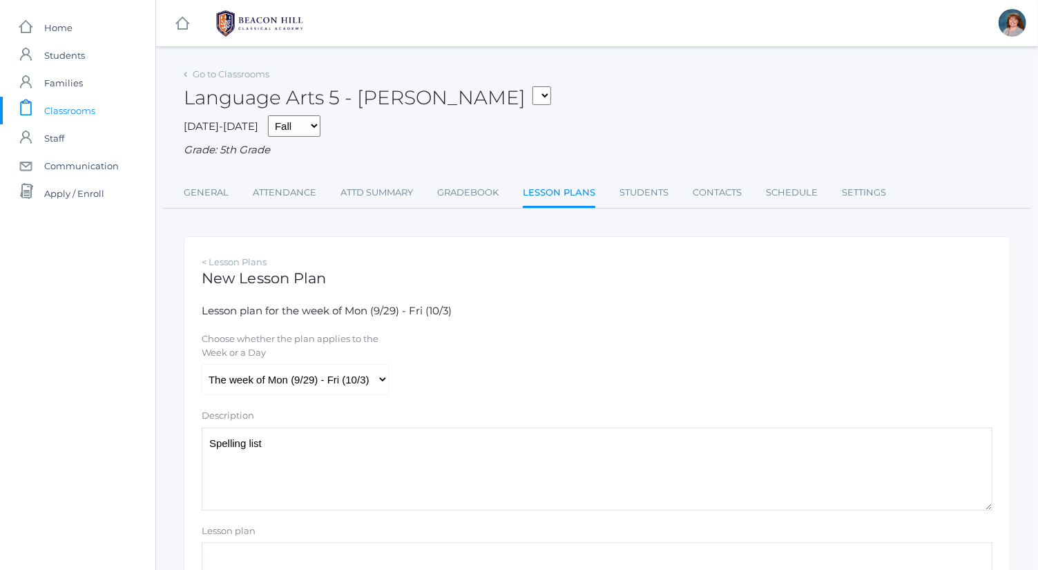
scroll to position [224, 0]
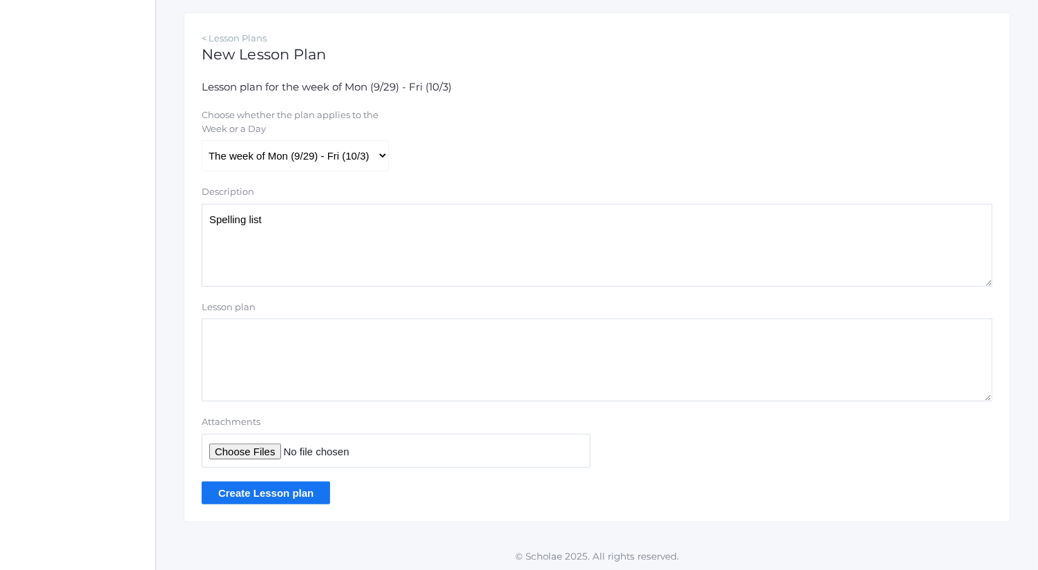
type textarea "Spelling list"
click at [275, 449] on input "Attachments" at bounding box center [396, 451] width 389 height 34
type input "C:\fakepath\list 5.docx"
click at [300, 496] on input "Create Lesson plan" at bounding box center [266, 493] width 129 height 23
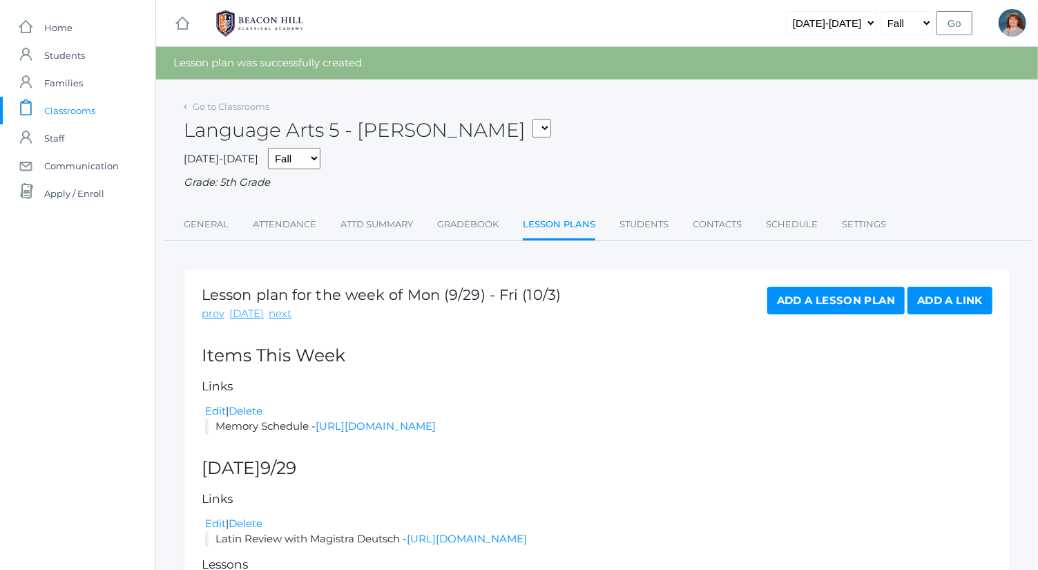
click at [820, 295] on link "Add a Lesson Plan" at bounding box center [836, 301] width 137 height 28
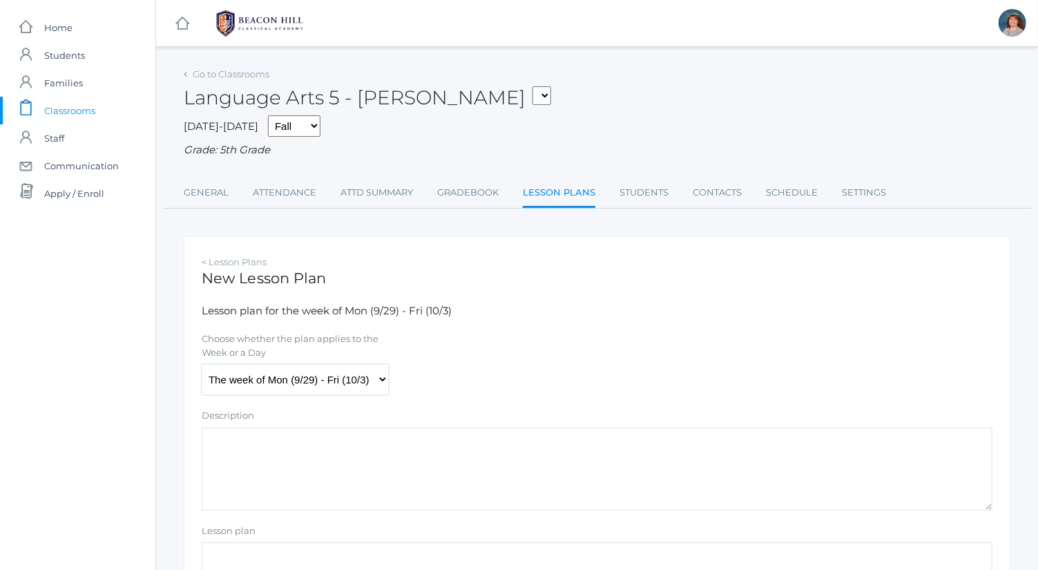
click at [377, 386] on select "The week of Mon (9/29) - Fri (10/3) [DATE] (9/29) [DATE] (9/30) [DATE] (10/1) […" at bounding box center [295, 379] width 187 height 31
select select "2025-10-02"
click at [202, 364] on select "The week of Mon (9/29) - Fri (10/3) [DATE] (9/29) [DATE] (9/30) [DATE] (10/1) […" at bounding box center [295, 379] width 187 height 31
click at [339, 486] on textarea "Description" at bounding box center [597, 469] width 791 height 83
paste textarea "Spelling list"
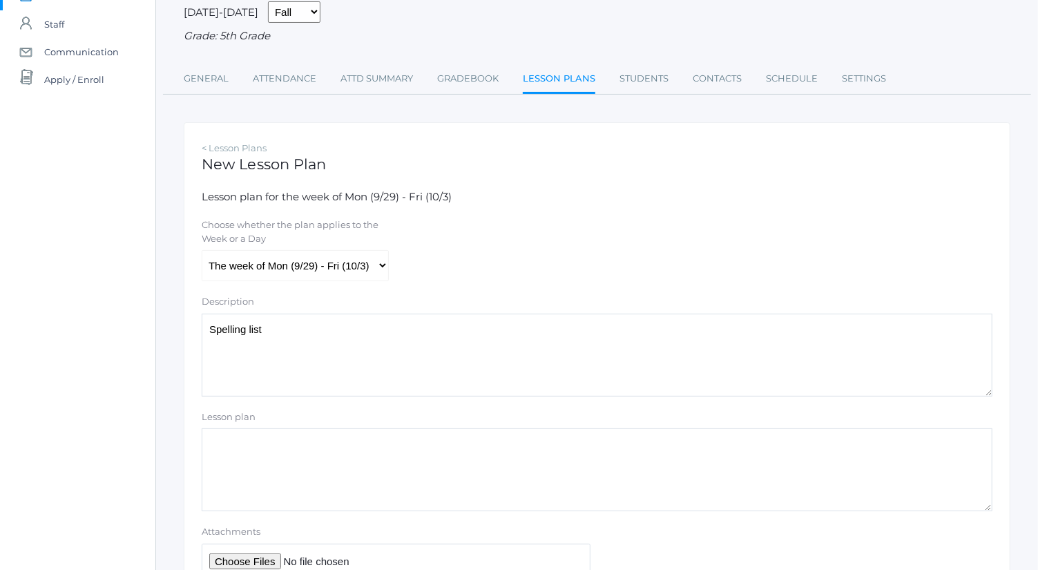
scroll to position [120, 0]
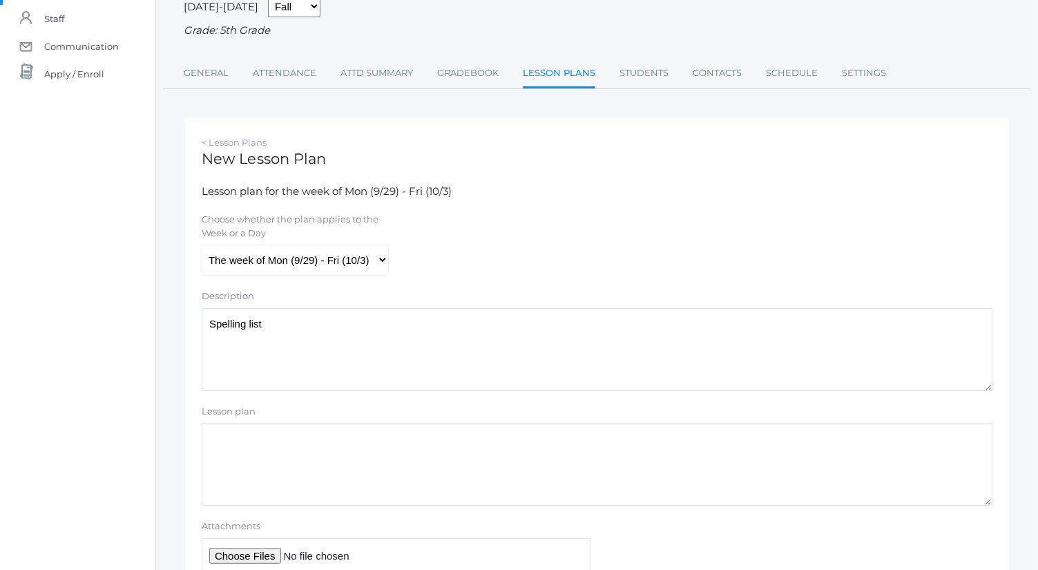
type textarea "Spelling list"
click at [280, 548] on input "Attachments" at bounding box center [396, 555] width 389 height 34
type input "C:\fakepath\list 5.docx"
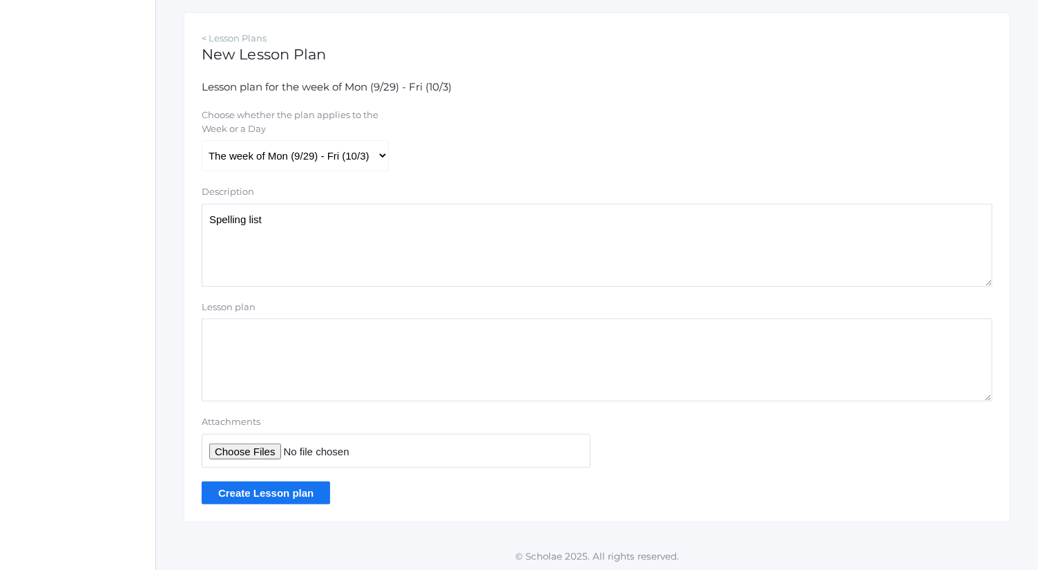
click at [301, 494] on input "Create Lesson plan" at bounding box center [266, 493] width 129 height 23
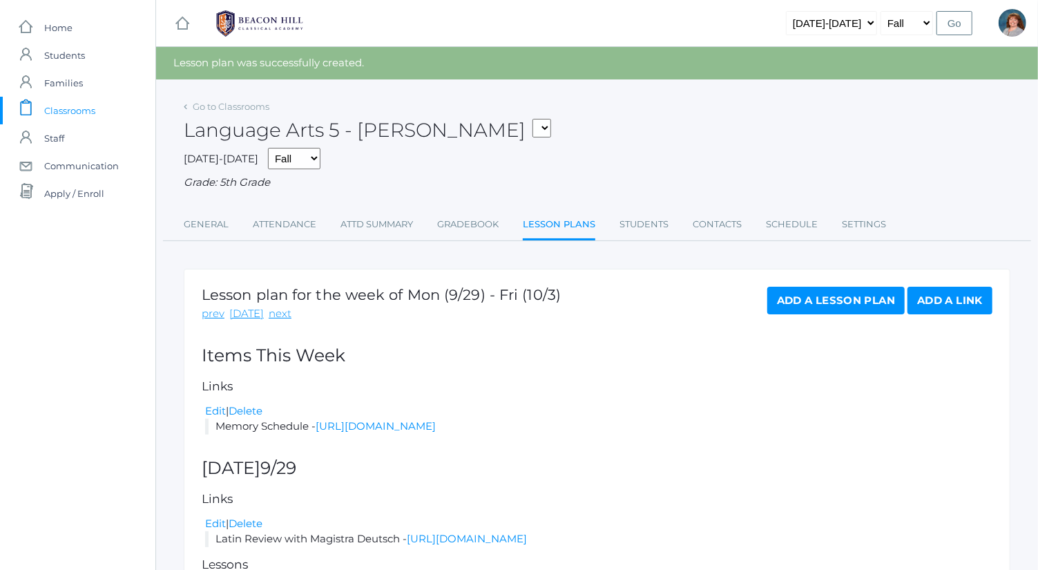
click at [864, 296] on link "Add a Lesson Plan" at bounding box center [836, 301] width 137 height 28
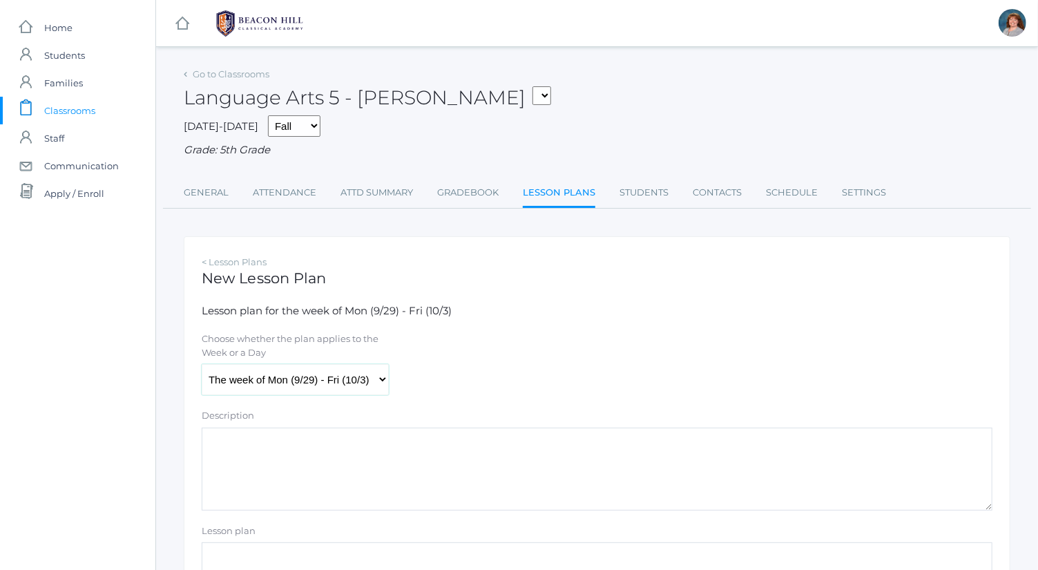
click at [357, 369] on select "The week of Mon (9/29) - Fri (10/3) [DATE] (9/29) [DATE] (9/30) [DATE] (10/1) […" at bounding box center [295, 379] width 187 height 31
select select "[DATE]"
click at [202, 364] on select "The week of Mon (9/29) - Fri (10/3) [DATE] (9/29) [DATE] (9/30) [DATE] (10/1) […" at bounding box center [295, 379] width 187 height 31
click at [319, 496] on textarea "Description" at bounding box center [597, 469] width 791 height 83
paste textarea "Spelling list"
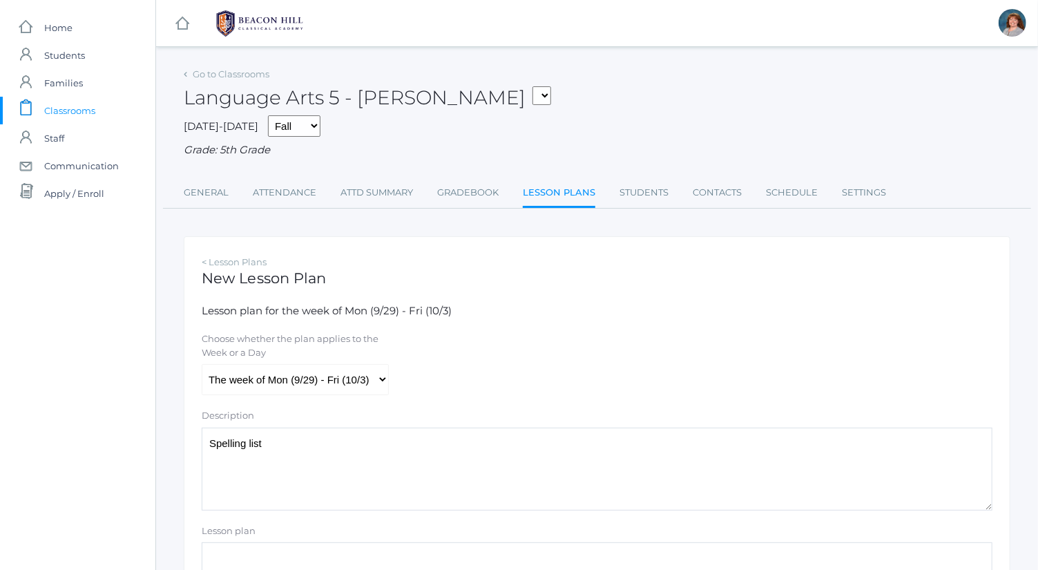
scroll to position [224, 0]
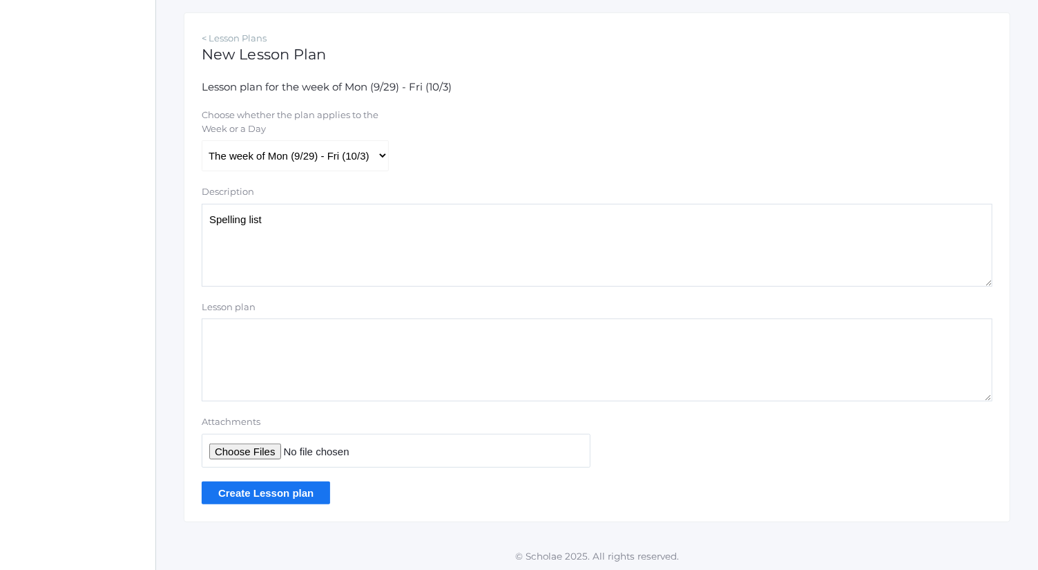
type textarea "Spelling list"
click at [246, 444] on input "Attachments" at bounding box center [396, 451] width 389 height 34
type input "C:\fakepath\list 5.docx"
click at [309, 491] on input "Create Lesson plan" at bounding box center [266, 493] width 129 height 23
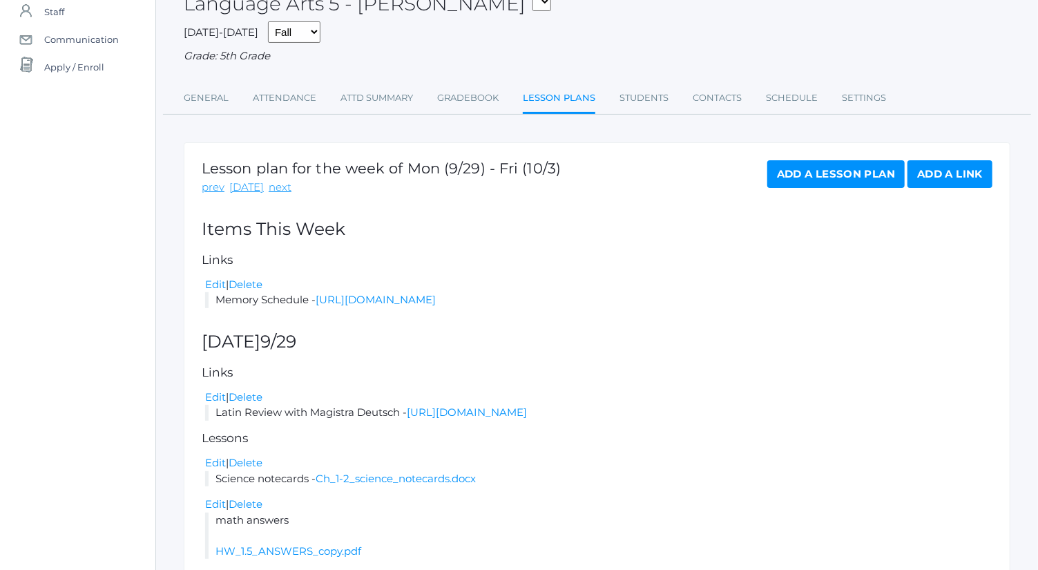
scroll to position [75, 0]
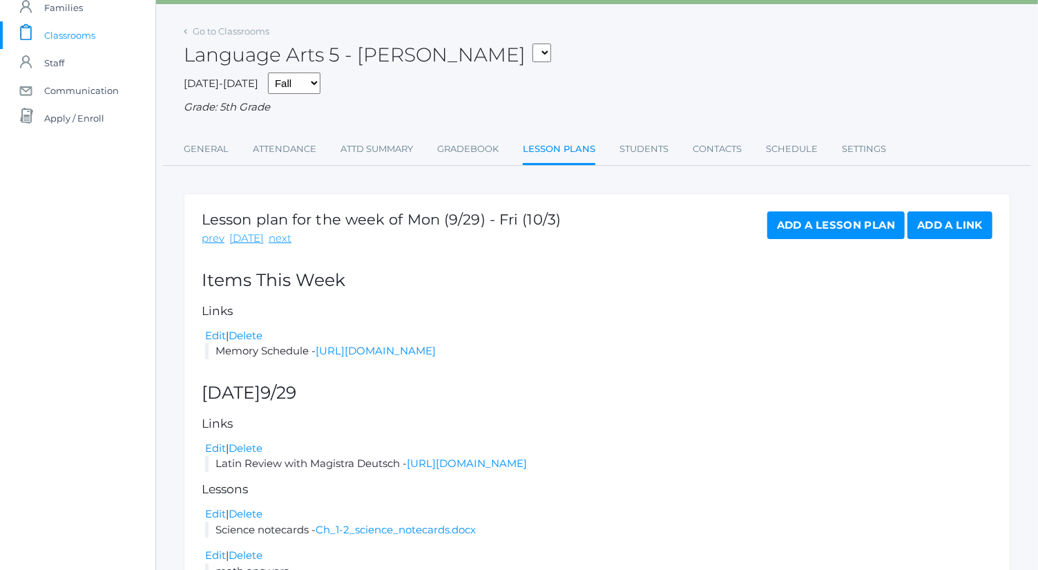
click at [837, 221] on link "Add a Lesson Plan" at bounding box center [836, 225] width 137 height 28
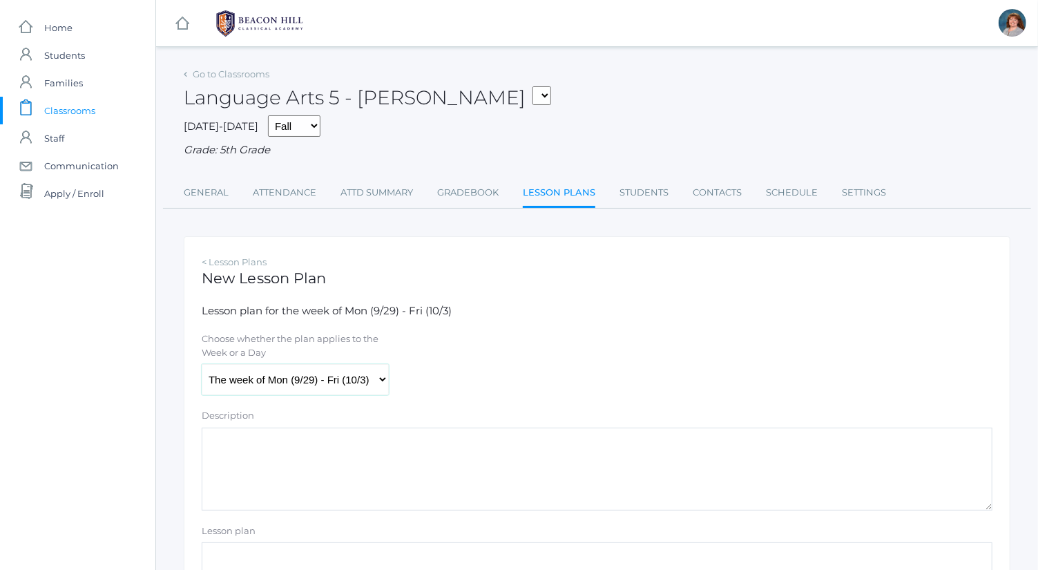
click at [343, 374] on select "The week of Mon (9/29) - Fri (10/3) [DATE] (9/29) [DATE] (9/30) [DATE] (10/1) […" at bounding box center [295, 379] width 187 height 31
select select "[DATE]"
click at [202, 364] on select "The week of Mon (9/29) - Fri (10/3) [DATE] (9/29) [DATE] (9/30) [DATE] (10/1) […" at bounding box center [295, 379] width 187 height 31
click at [377, 484] on textarea "Description" at bounding box center [597, 469] width 791 height 83
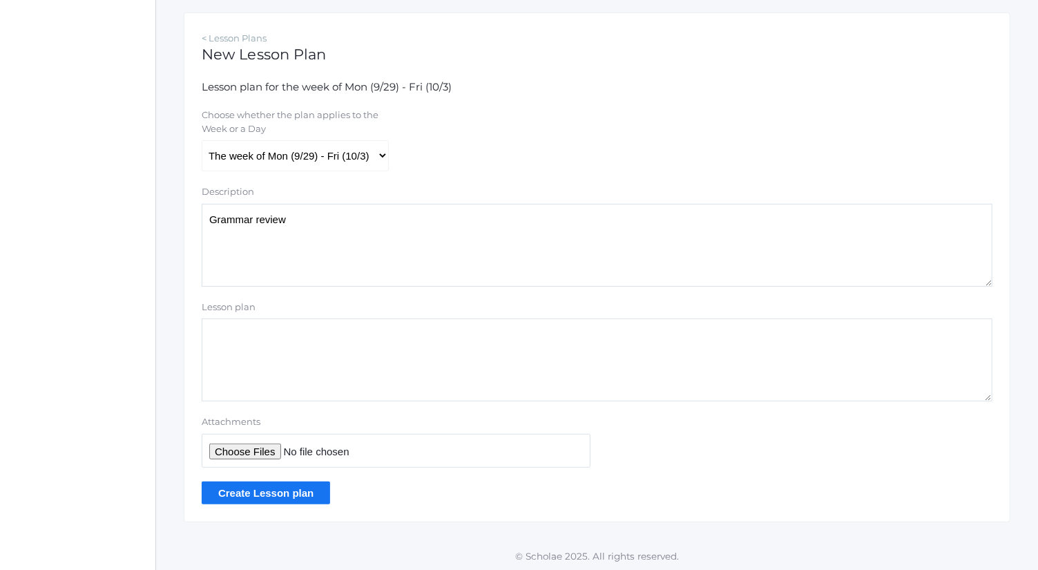
type textarea "Grammar review"
click at [280, 458] on input "Attachments" at bounding box center [396, 451] width 389 height 34
type input "C:\fakepath\review quiz part 1.docx"
click at [307, 492] on input "Create Lesson plan" at bounding box center [266, 493] width 129 height 23
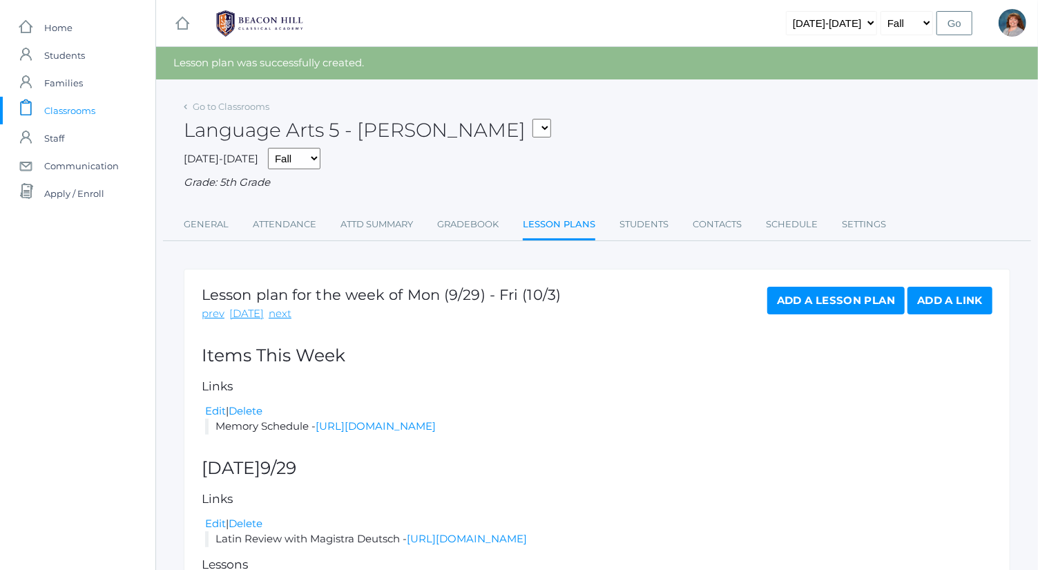
click at [807, 299] on link "Add a Lesson Plan" at bounding box center [836, 301] width 137 height 28
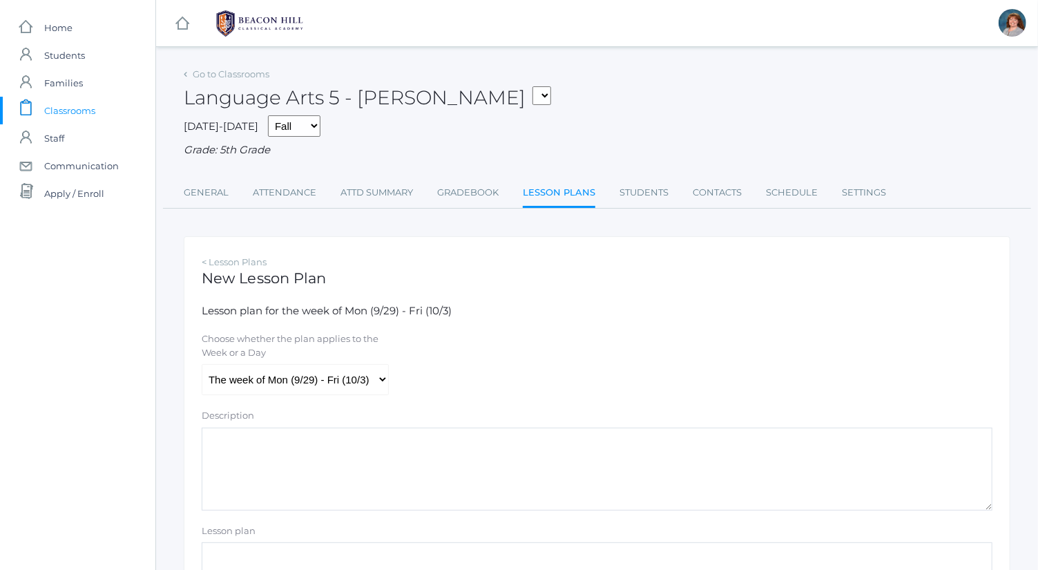
click at [351, 402] on form "Lesson plan for the week of Mon (9/29) - Fri (10/3) Choose whether the plan app…" at bounding box center [597, 516] width 791 height 426
click at [348, 394] on select "The week of Mon (9/29) - Fri (10/3) Monday (9/29) Tuesday (9/30) Wednesday (10/…" at bounding box center [295, 379] width 187 height 31
select select "2025-10-02"
click at [202, 364] on select "The week of Mon (9/29) - Fri (10/3) Monday (9/29) Tuesday (9/30) Wednesday (10/…" at bounding box center [295, 379] width 187 height 31
click at [357, 482] on textarea "Description" at bounding box center [597, 469] width 791 height 83
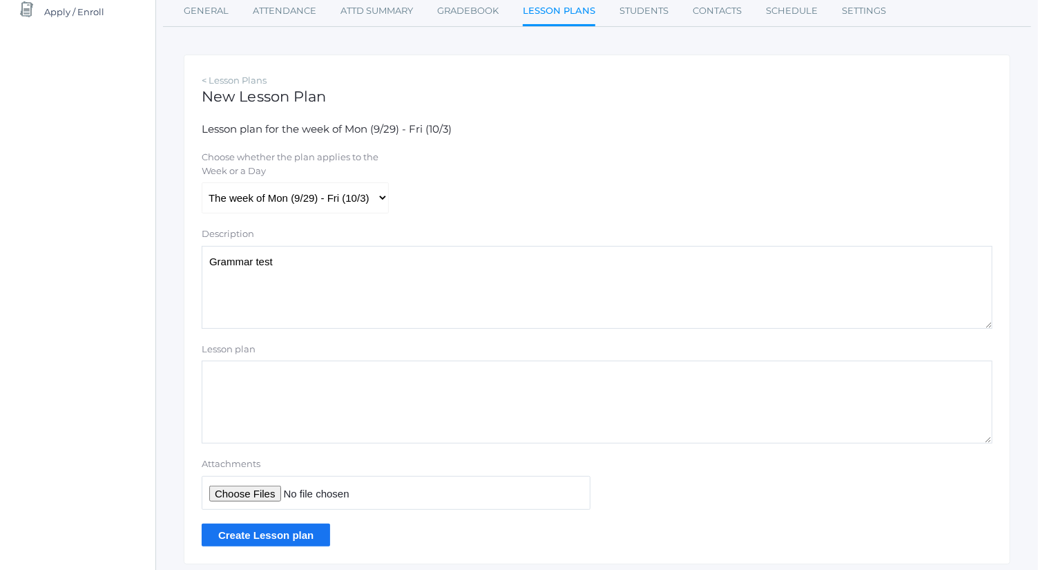
scroll to position [182, 0]
type textarea "Grammar test"
click at [253, 492] on input "Attachments" at bounding box center [396, 492] width 389 height 34
type input "C:\fakepath\Grammar test 1.pdf"
click at [292, 530] on input "Create Lesson plan" at bounding box center [266, 534] width 129 height 23
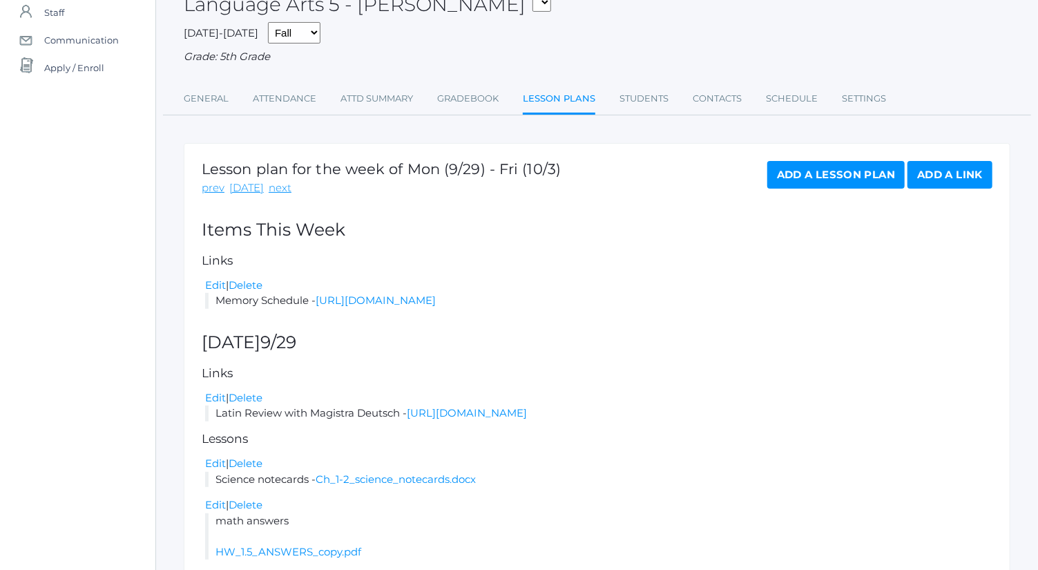
scroll to position [125, 0]
click at [855, 175] on link "Add a Lesson Plan" at bounding box center [836, 176] width 137 height 28
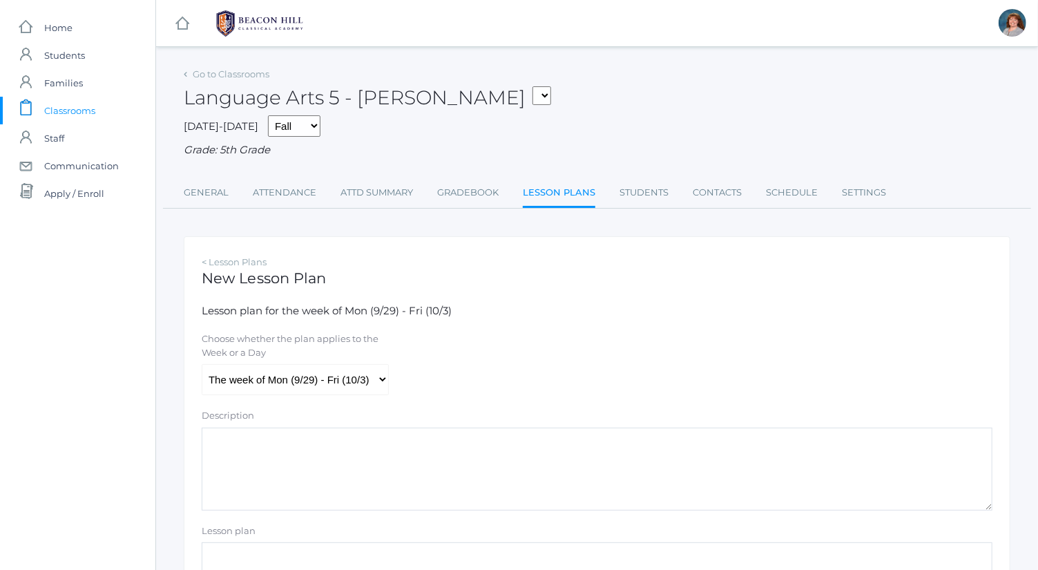
click at [354, 412] on div "Description" at bounding box center [597, 418] width 791 height 19
click at [351, 386] on select "The week of Mon (9/29) - Fri (10/3) Monday (9/29) Tuesday (9/30) Wednesday (10/…" at bounding box center [295, 379] width 187 height 31
select select "2025-10-01"
click at [202, 364] on select "The week of Mon (9/29) - Fri (10/3) Monday (9/29) Tuesday (9/30) Wednesday (10/…" at bounding box center [295, 379] width 187 height 31
click at [337, 472] on textarea "Description" at bounding box center [597, 469] width 791 height 83
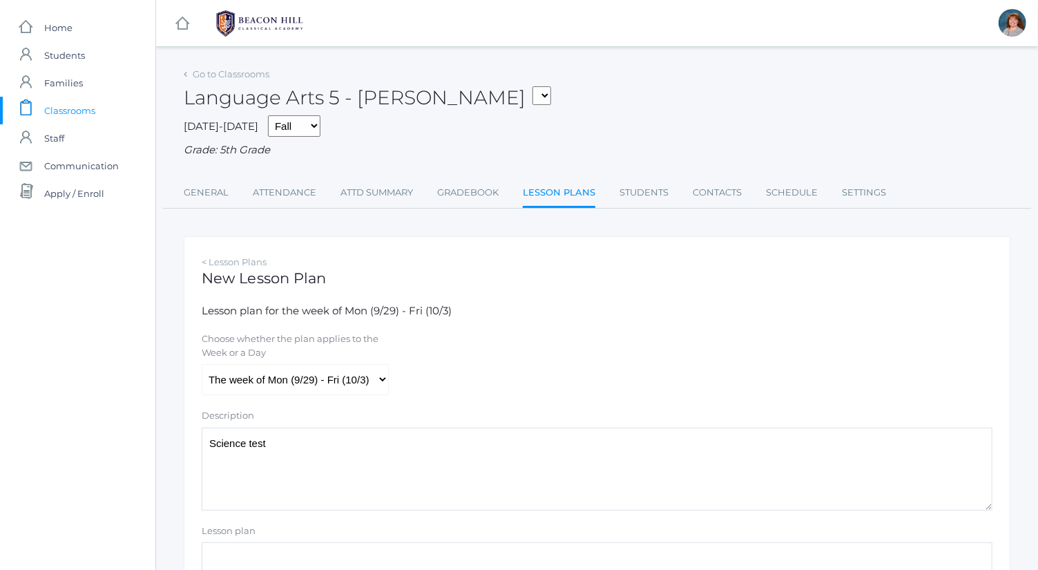
scroll to position [224, 0]
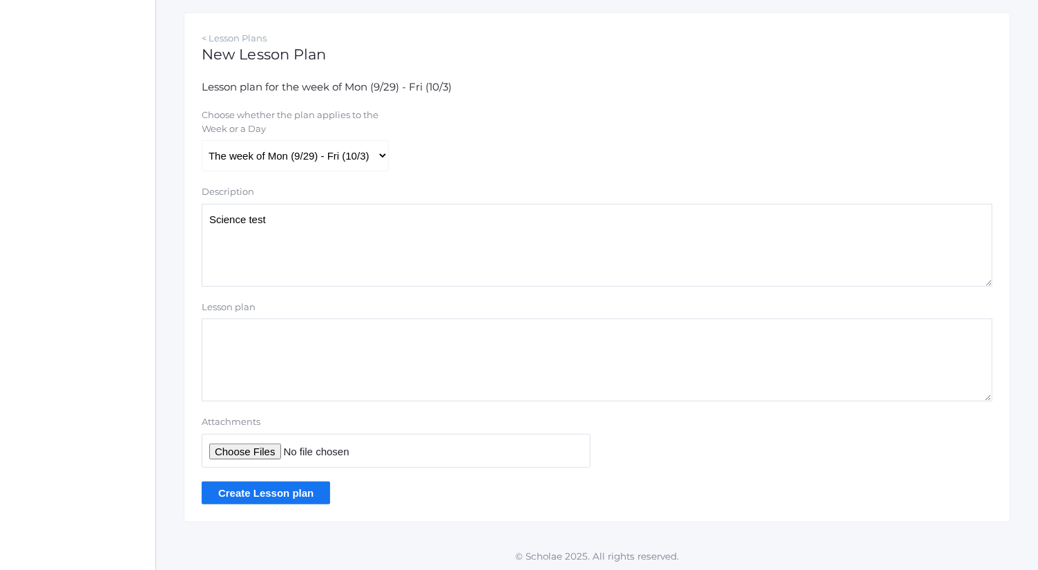
type textarea "Science test"
click at [274, 452] on input "Attachments" at bounding box center [396, 451] width 389 height 34
type input "C:\fakepath\ch. 1-2 test copy.pdf"
click at [308, 493] on input "Create Lesson plan" at bounding box center [266, 493] width 129 height 23
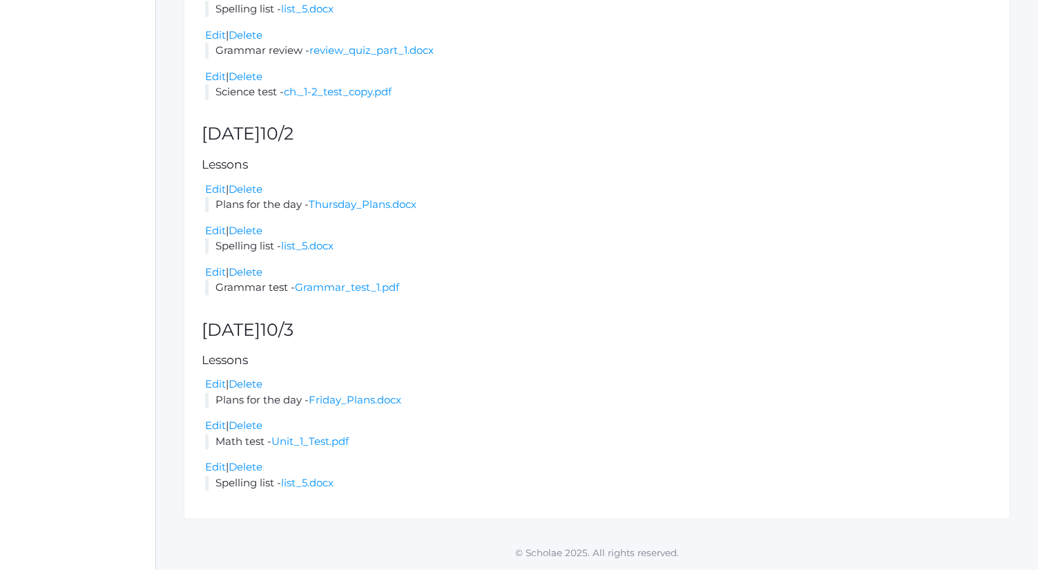
scroll to position [1192, 0]
